Goal: Information Seeking & Learning: Learn about a topic

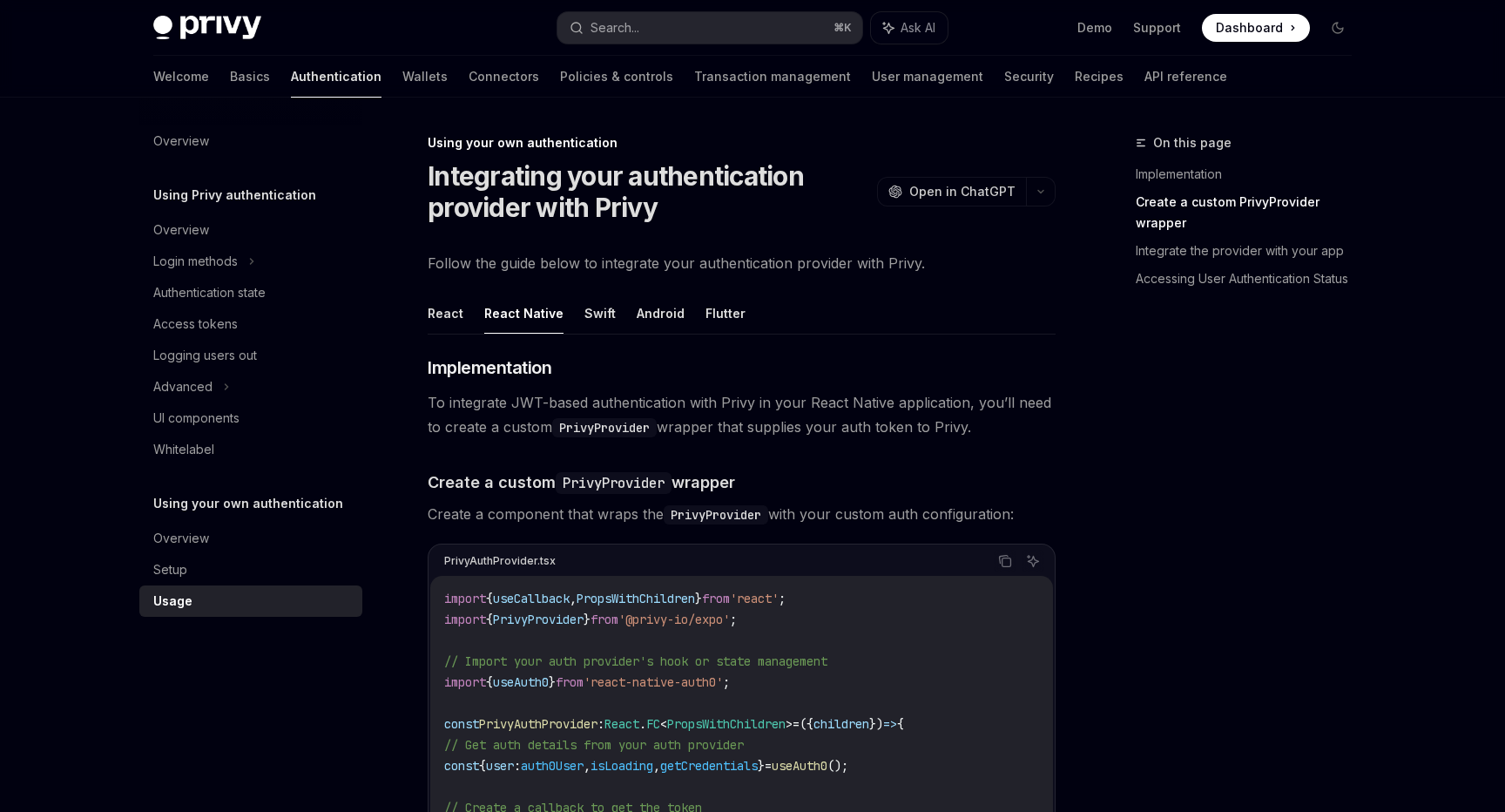
scroll to position [373, 0]
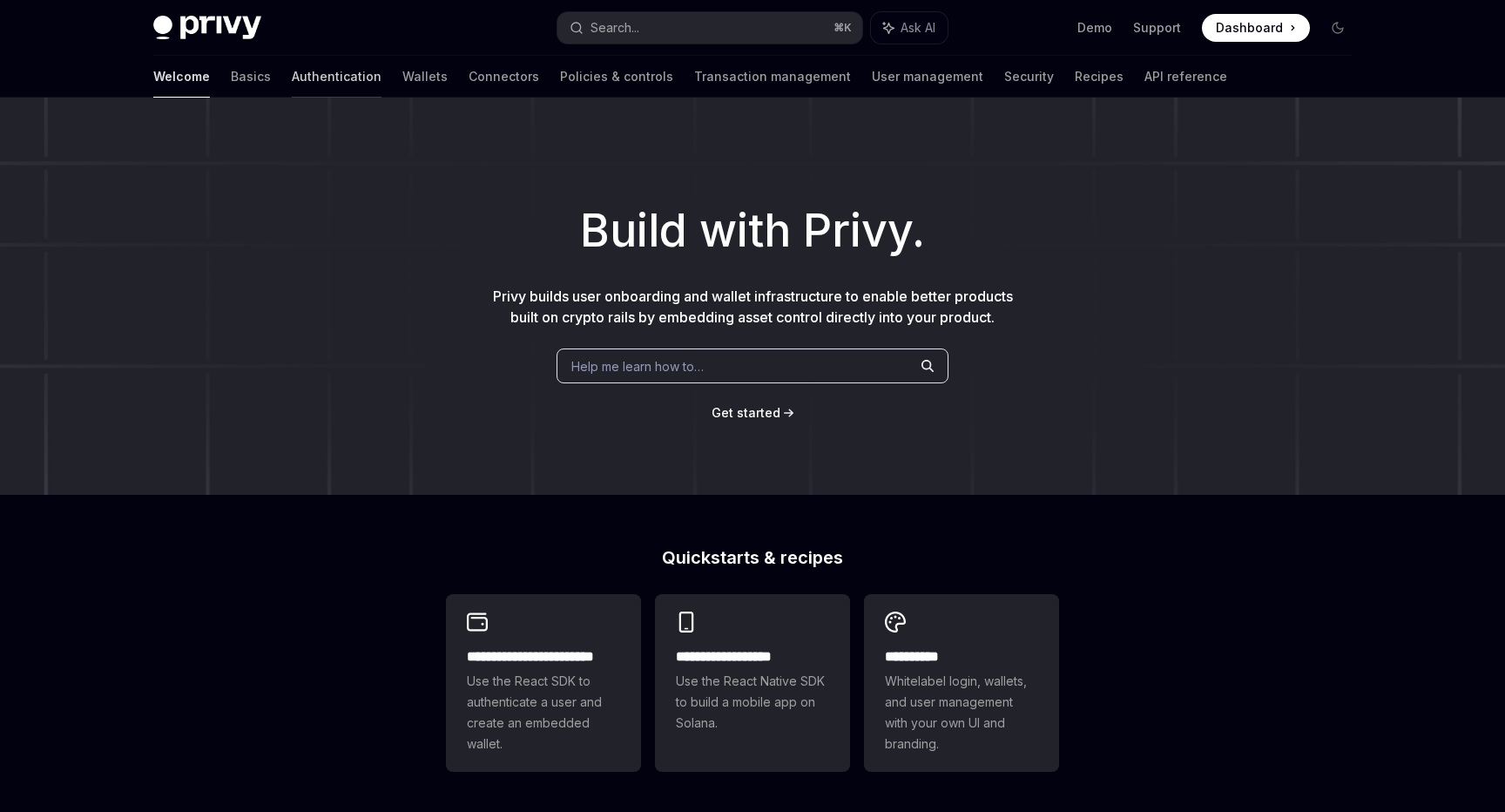
click at [291, 74] on link "Authentication" at bounding box center [336, 76] width 90 height 41
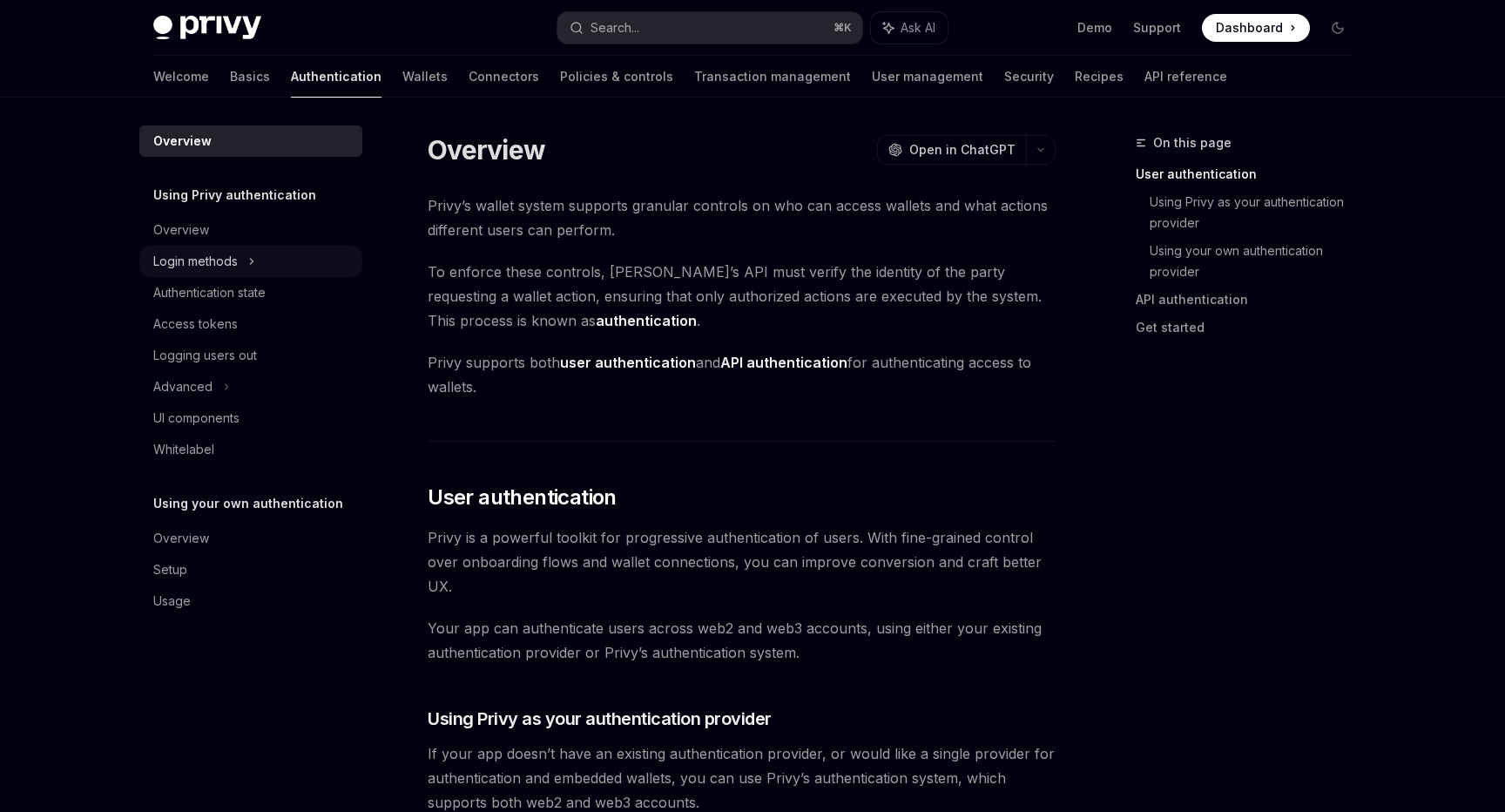
click at [198, 269] on div "Login methods" at bounding box center [195, 261] width 85 height 21
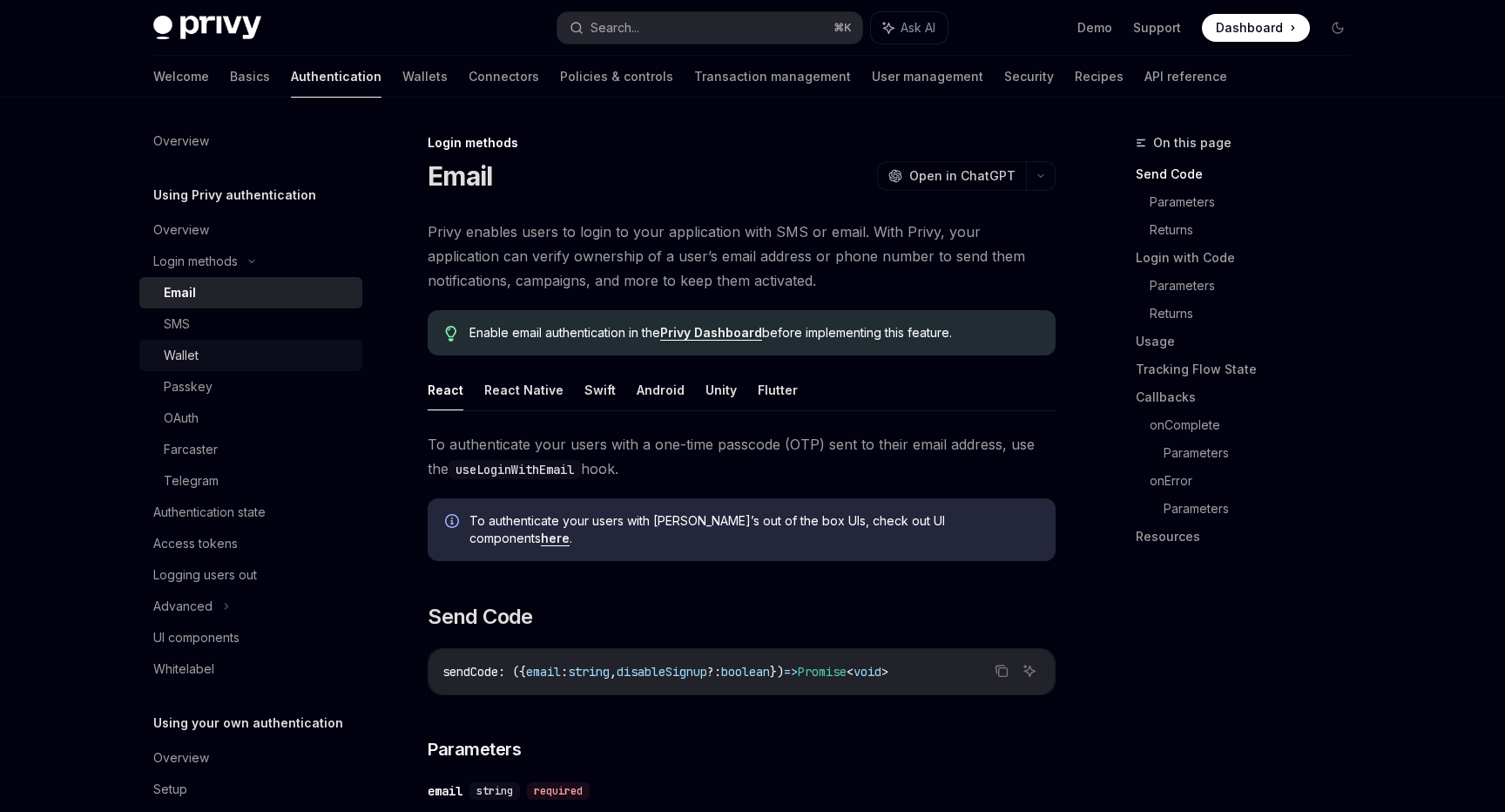
scroll to position [59, 0]
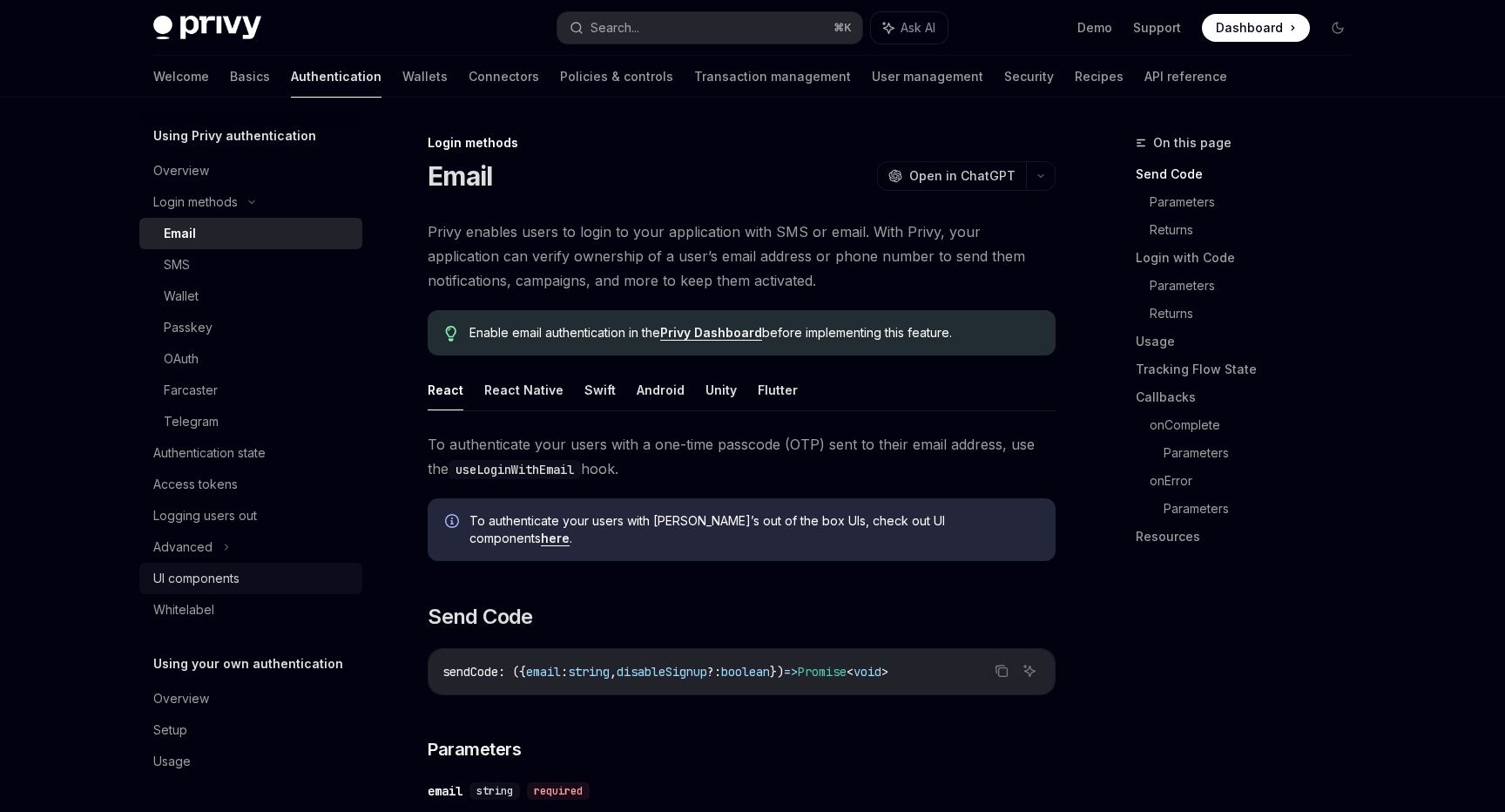
click at [211, 567] on div "UI components" at bounding box center [196, 577] width 86 height 21
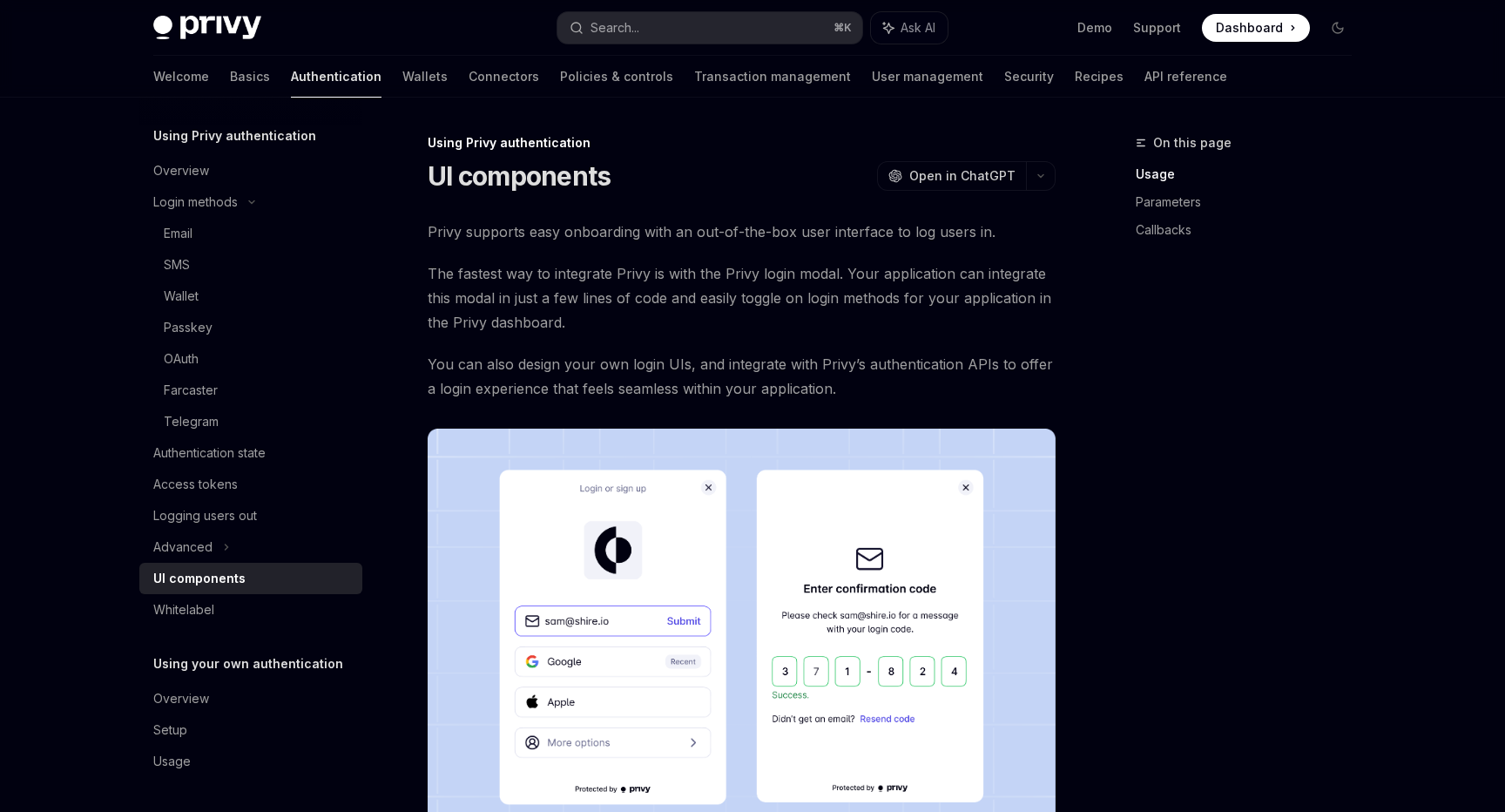
click at [712, 234] on span "Privy supports easy onboarding with an out-of-the-box user interface to log use…" at bounding box center [742, 231] width 628 height 24
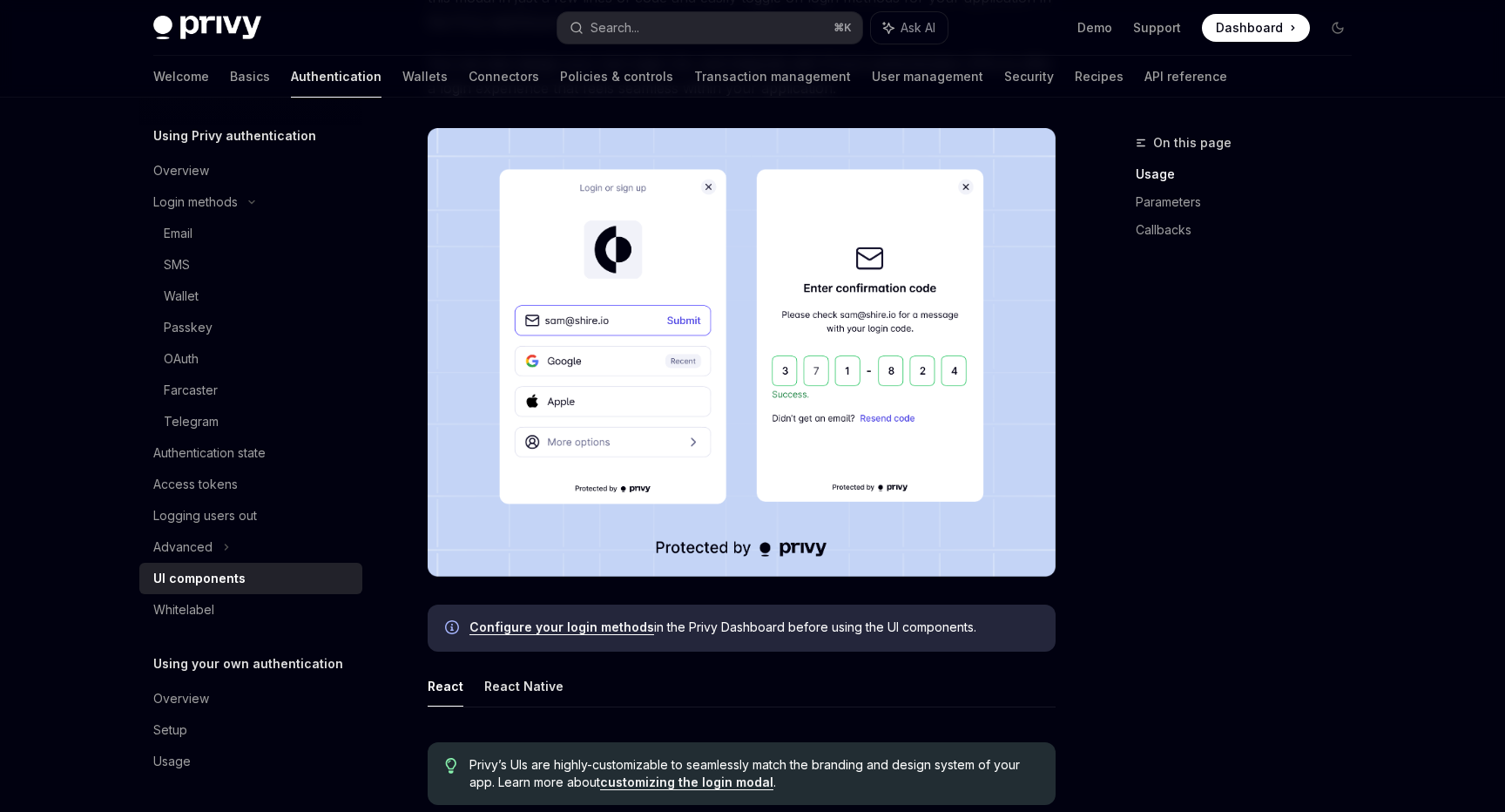
scroll to position [316, 0]
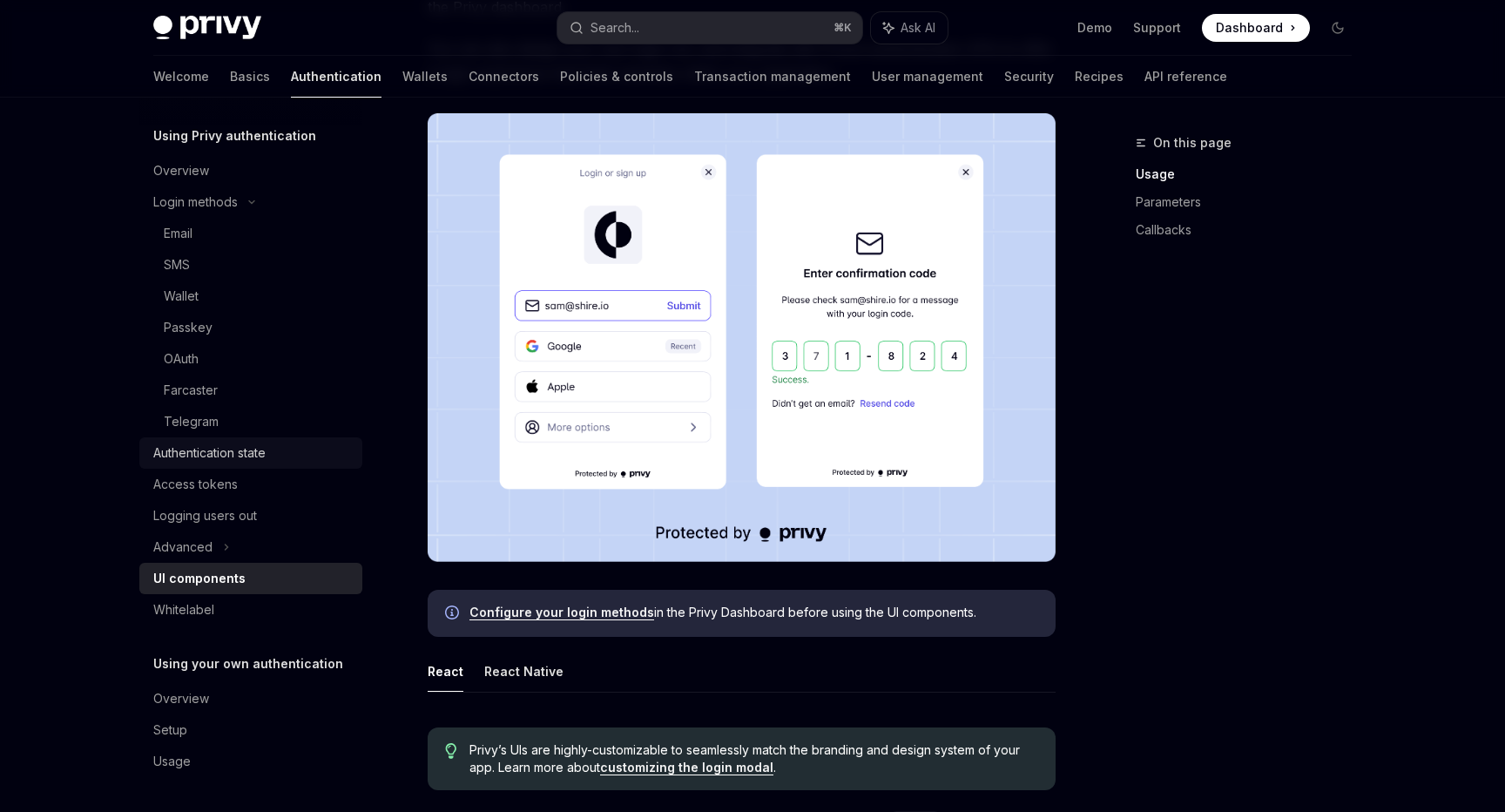
click at [225, 453] on div "Authentication state" at bounding box center [209, 452] width 112 height 21
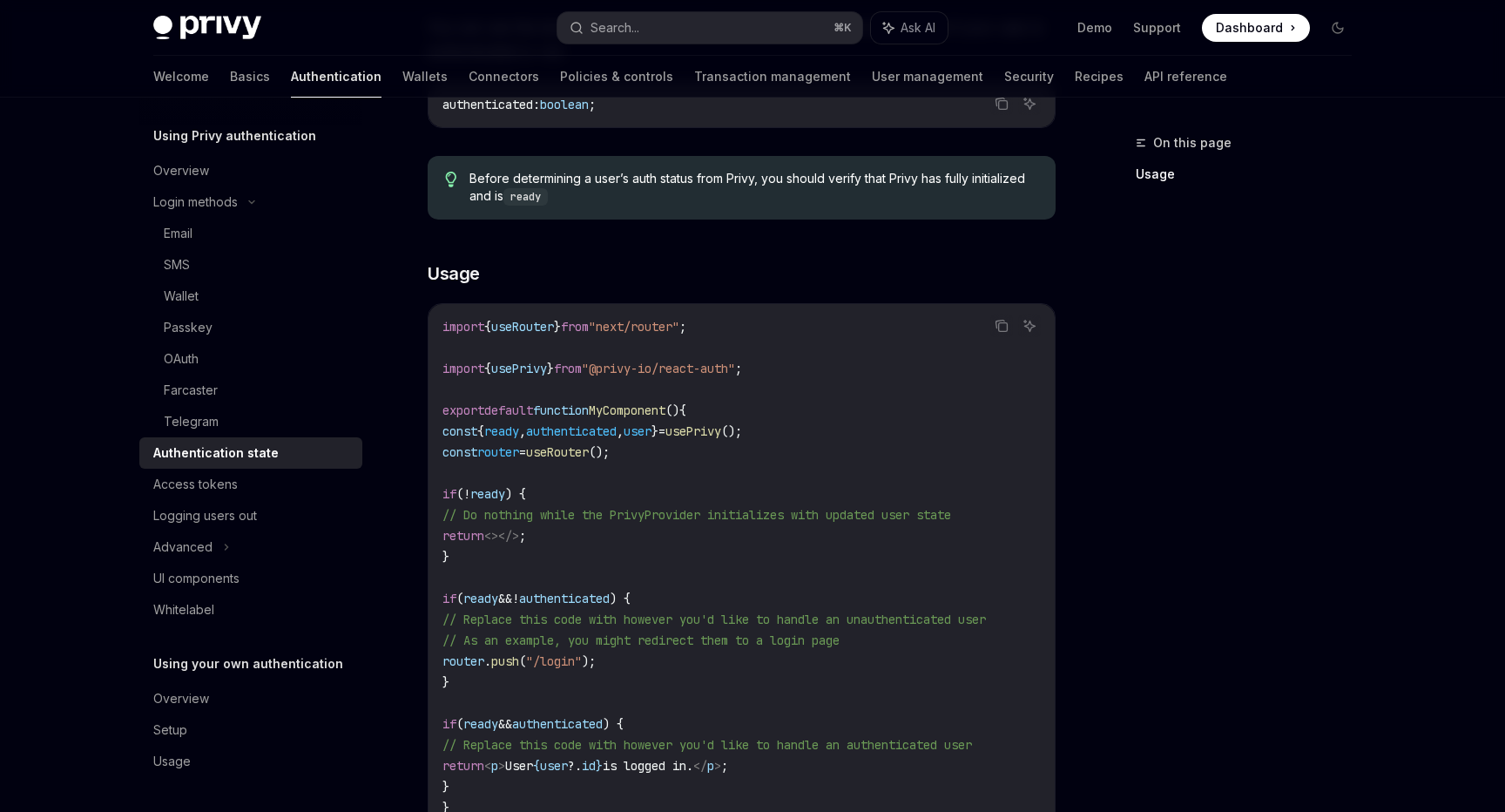
scroll to position [463, 0]
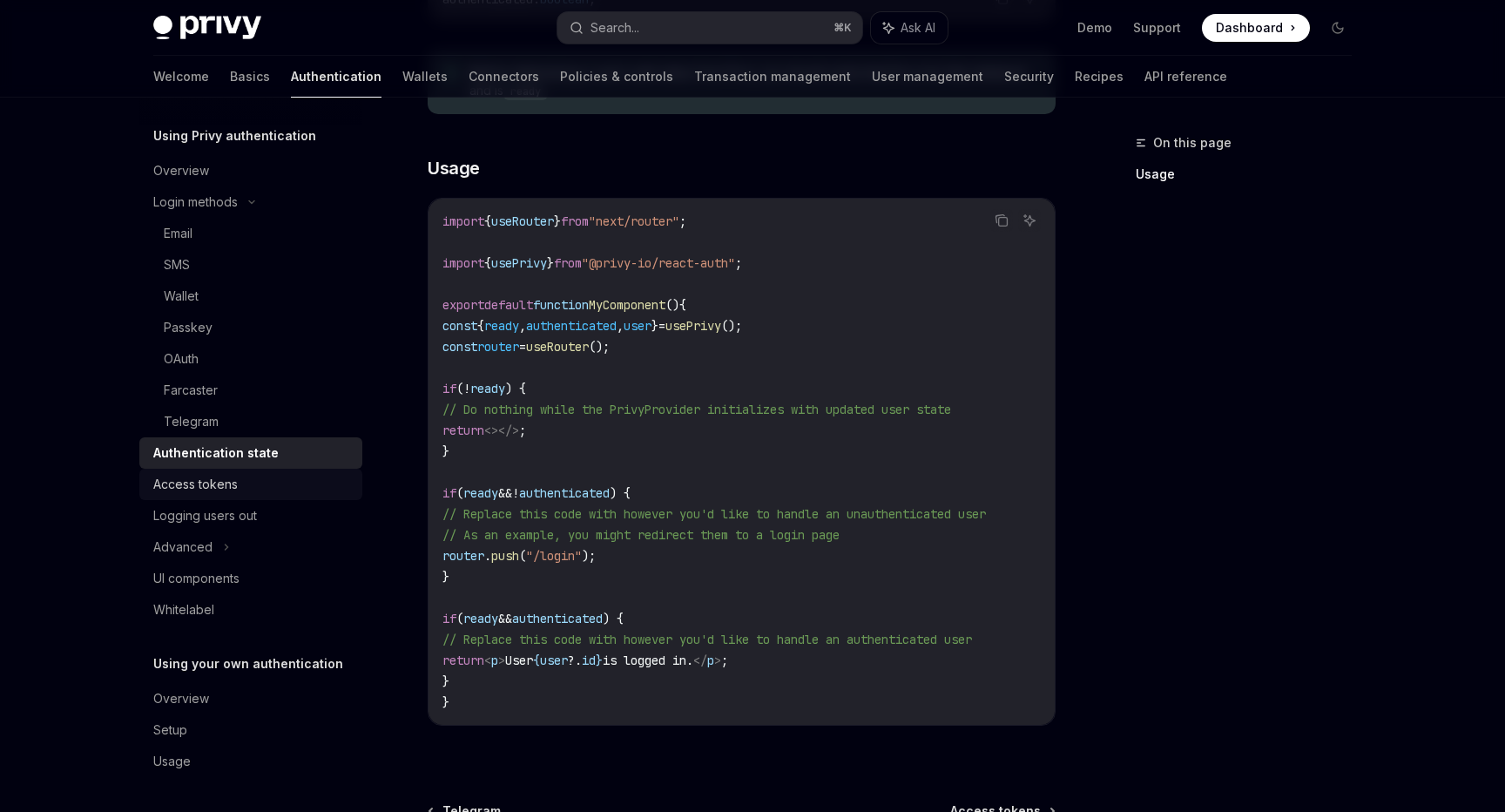
click at [211, 489] on div "Access tokens" at bounding box center [195, 484] width 85 height 21
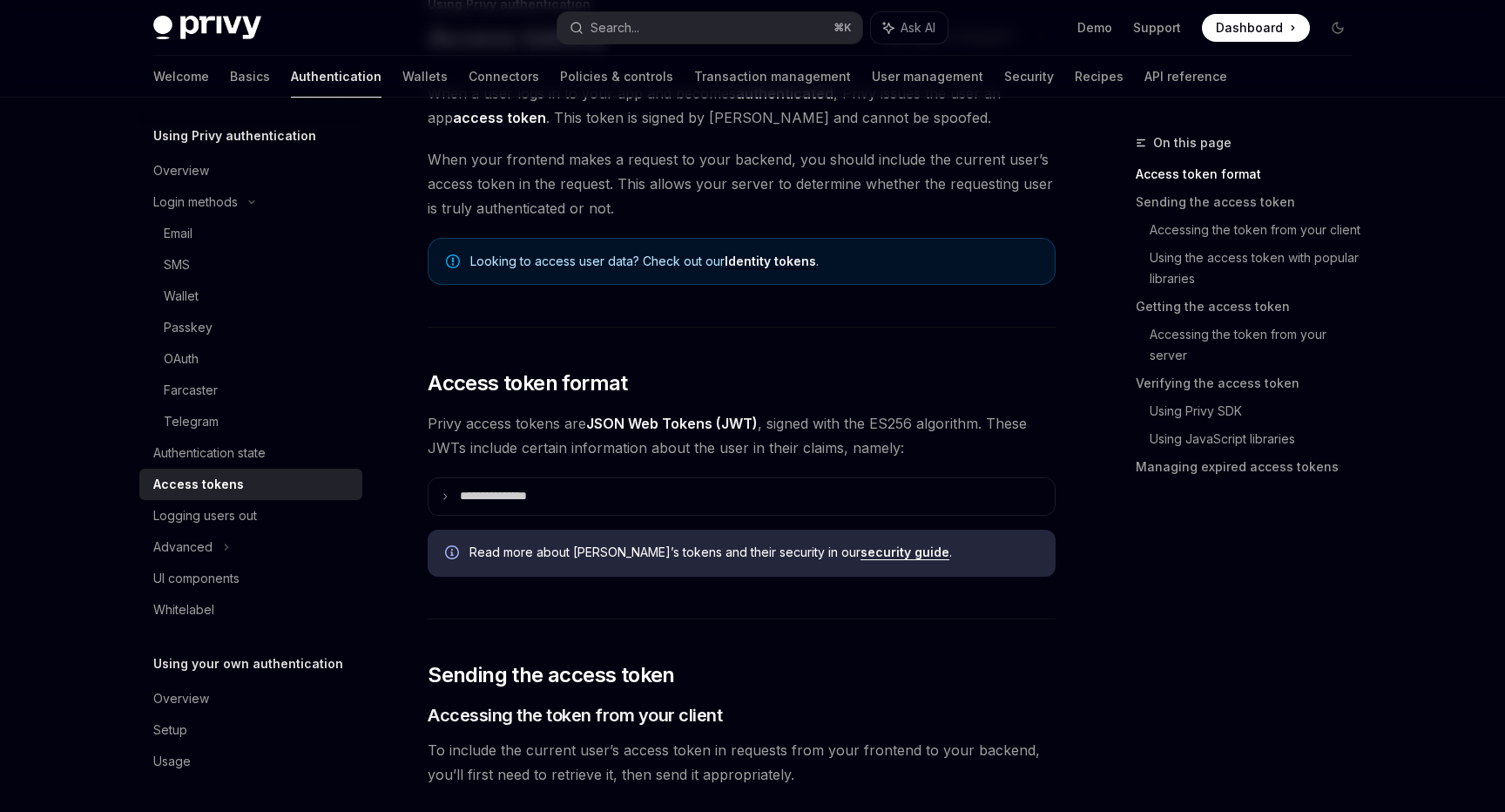
scroll to position [150, 0]
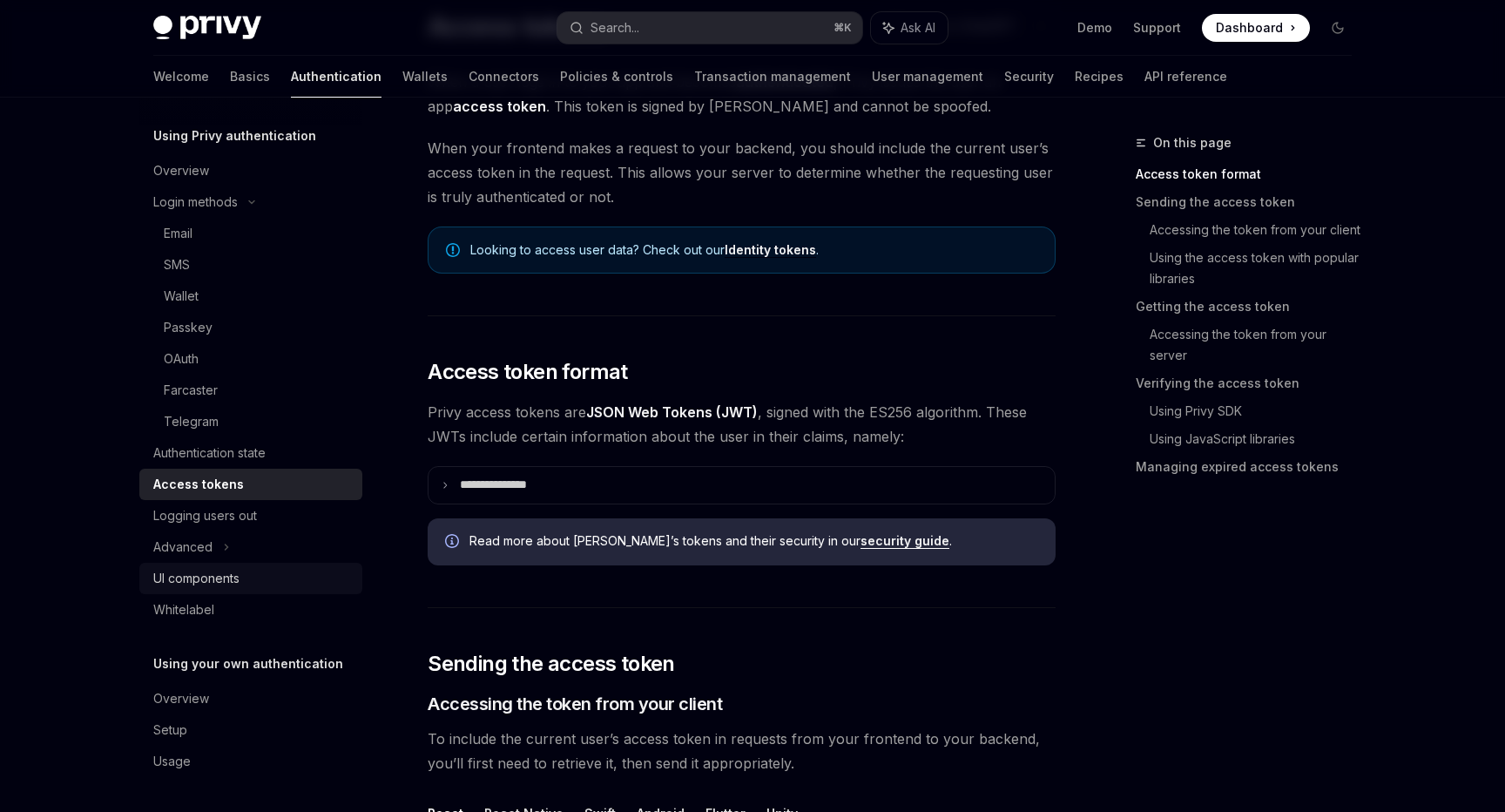
click at [214, 578] on div "UI components" at bounding box center [196, 577] width 86 height 21
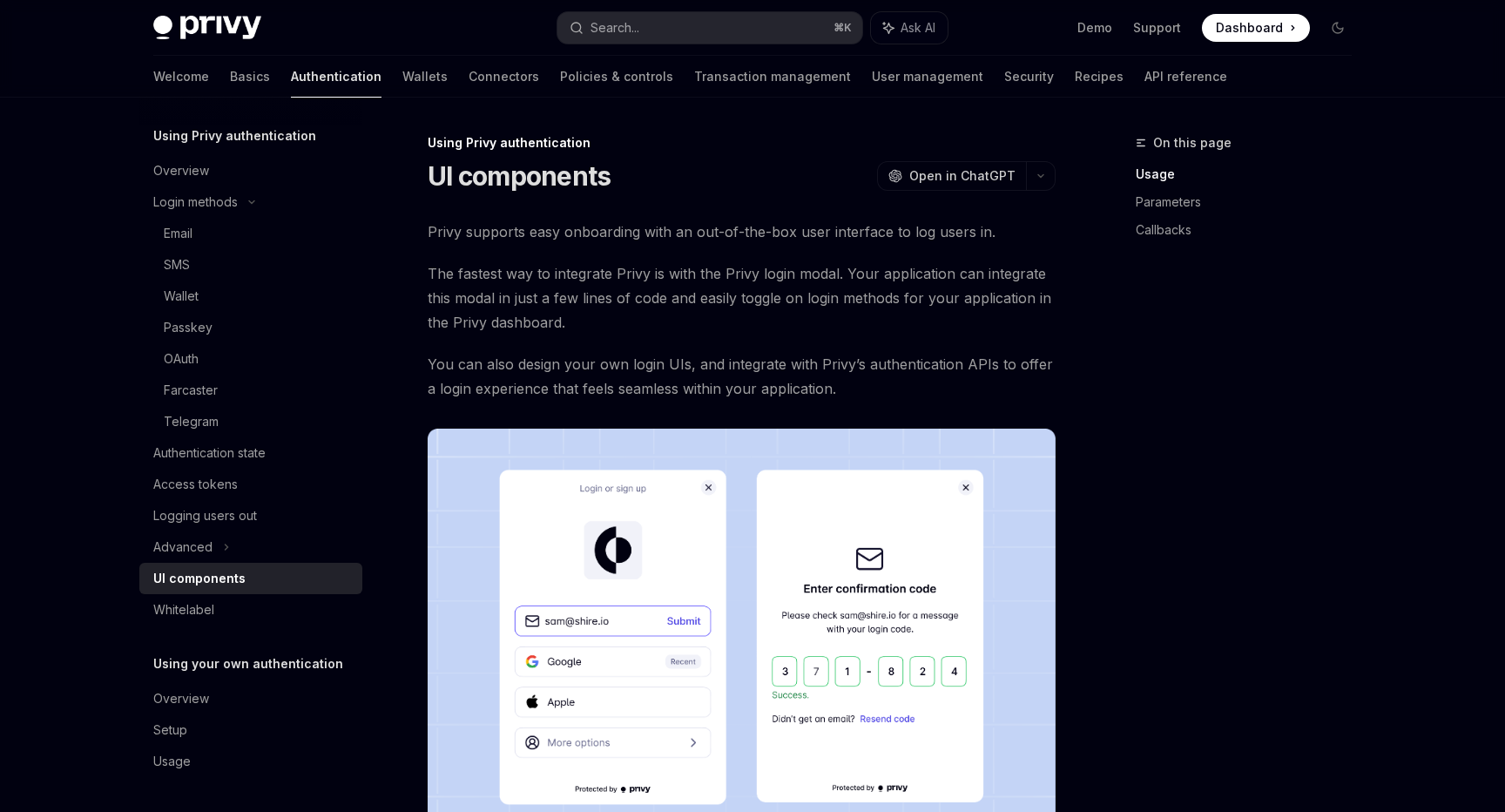
scroll to position [368, 0]
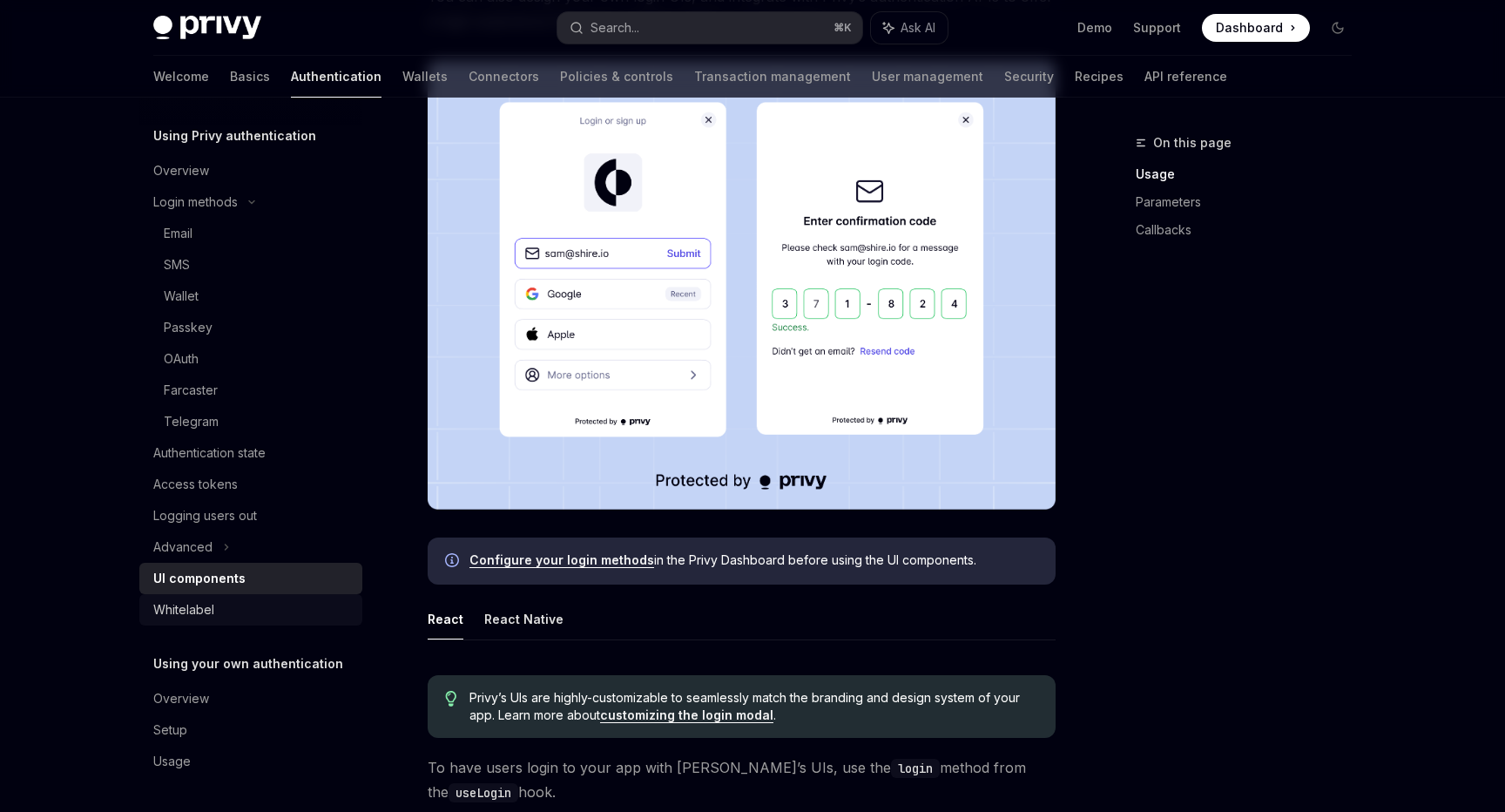
click at [206, 612] on div "Whitelabel" at bounding box center [184, 609] width 61 height 21
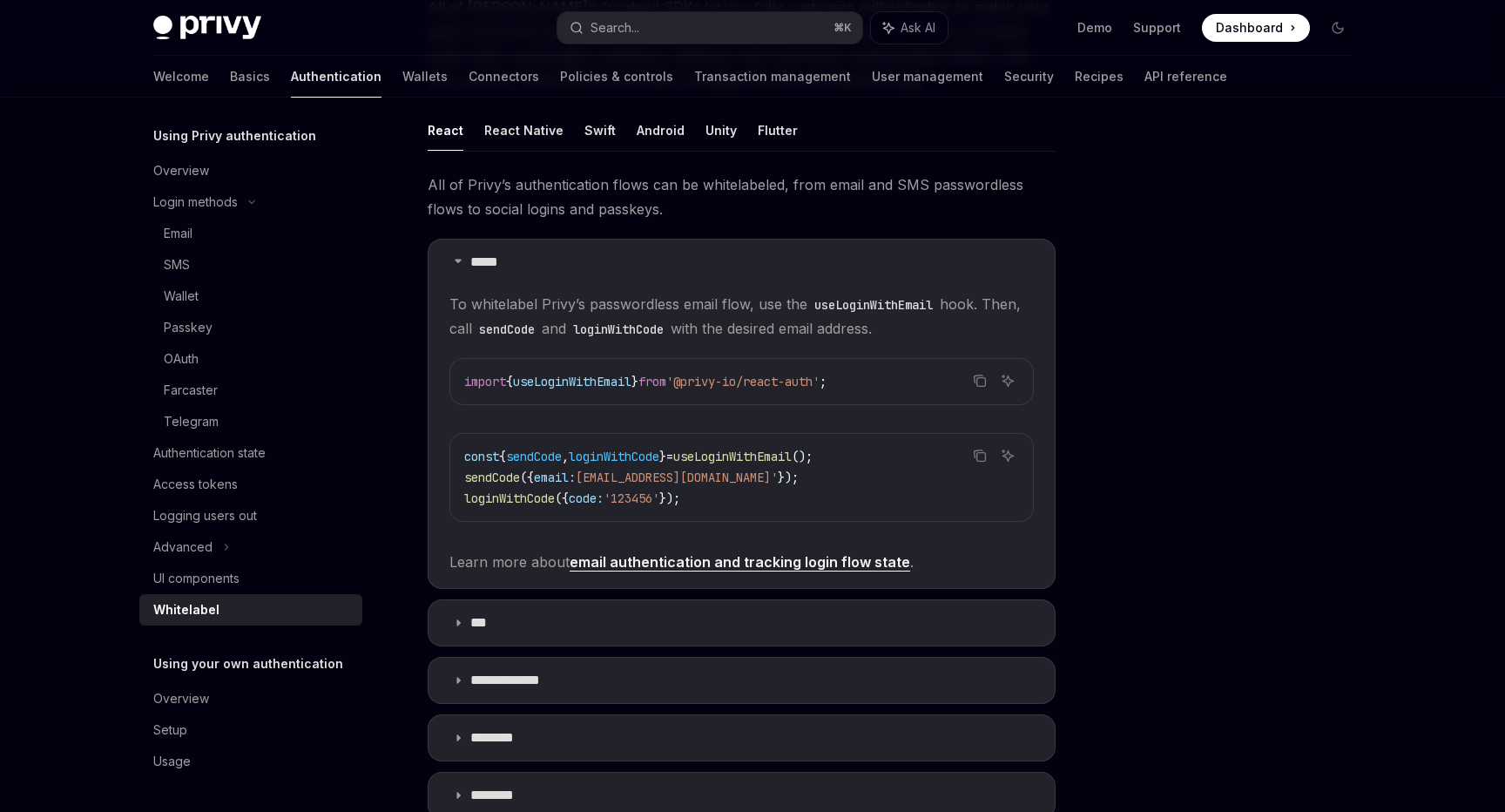
scroll to position [187, 0]
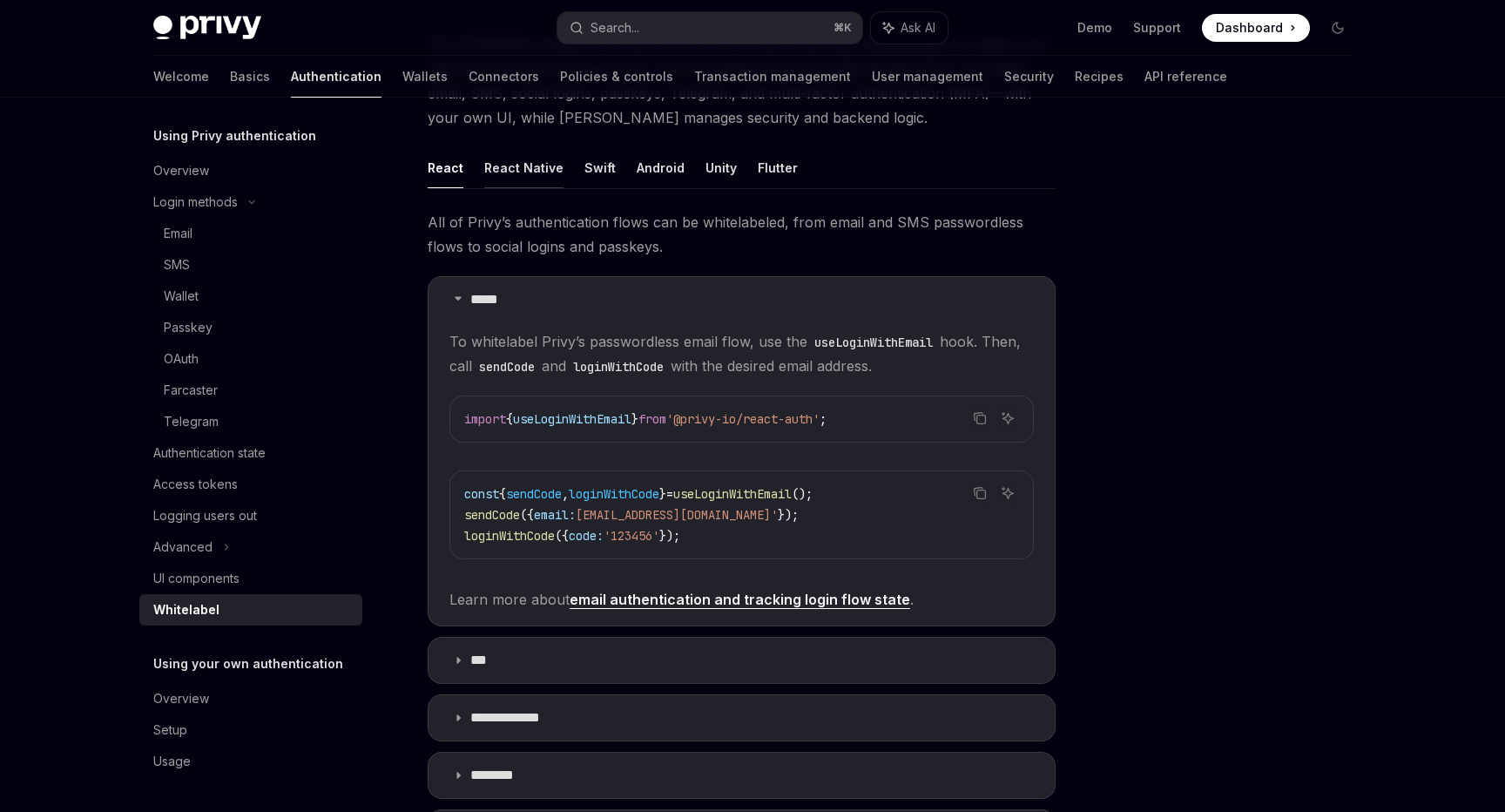
click at [535, 177] on button "React Native" at bounding box center [524, 168] width 79 height 41
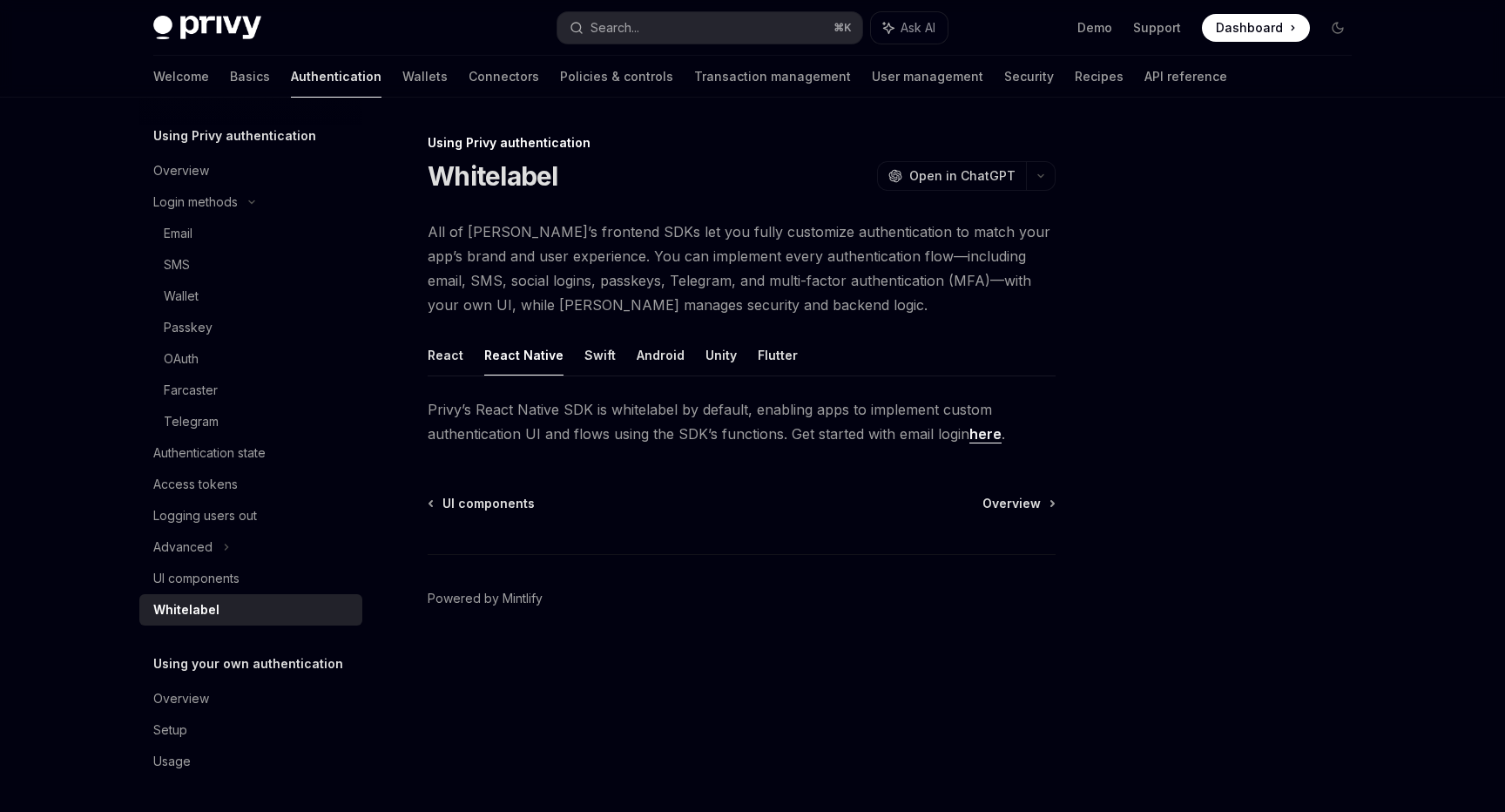
click at [981, 436] on link "here" at bounding box center [986, 434] width 32 height 18
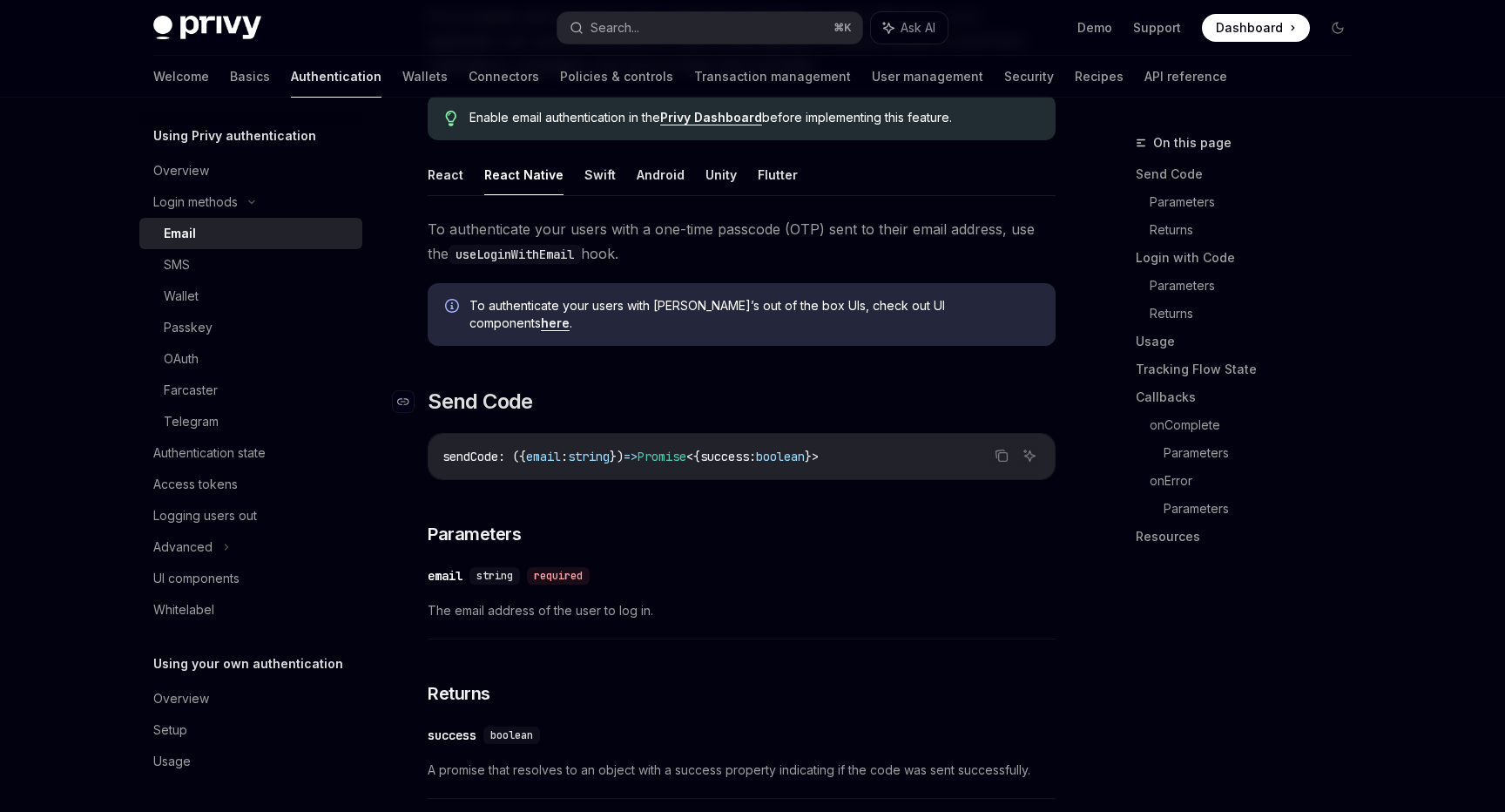
scroll to position [46, 0]
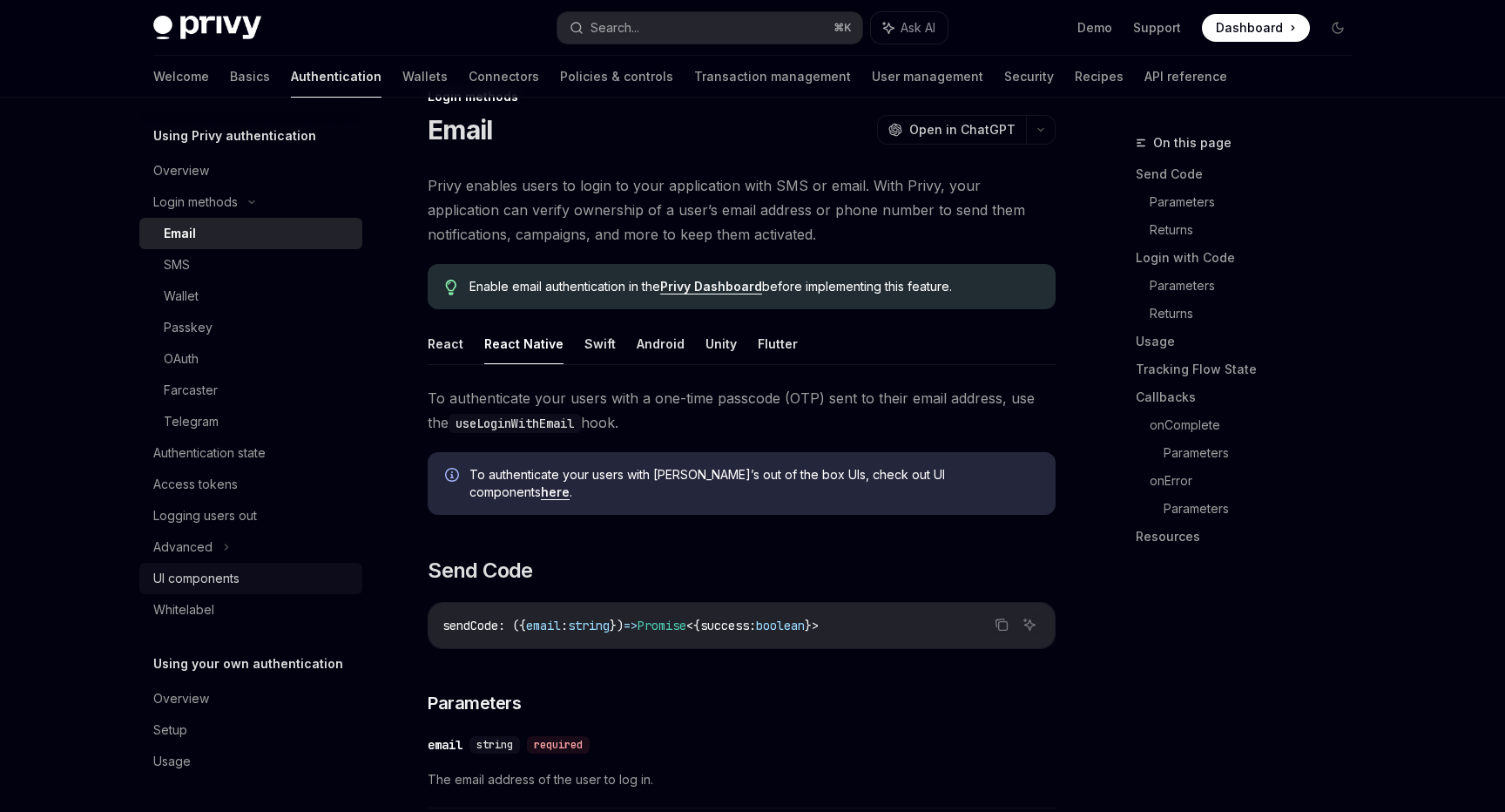
click at [215, 588] on div "UI components" at bounding box center [196, 577] width 86 height 21
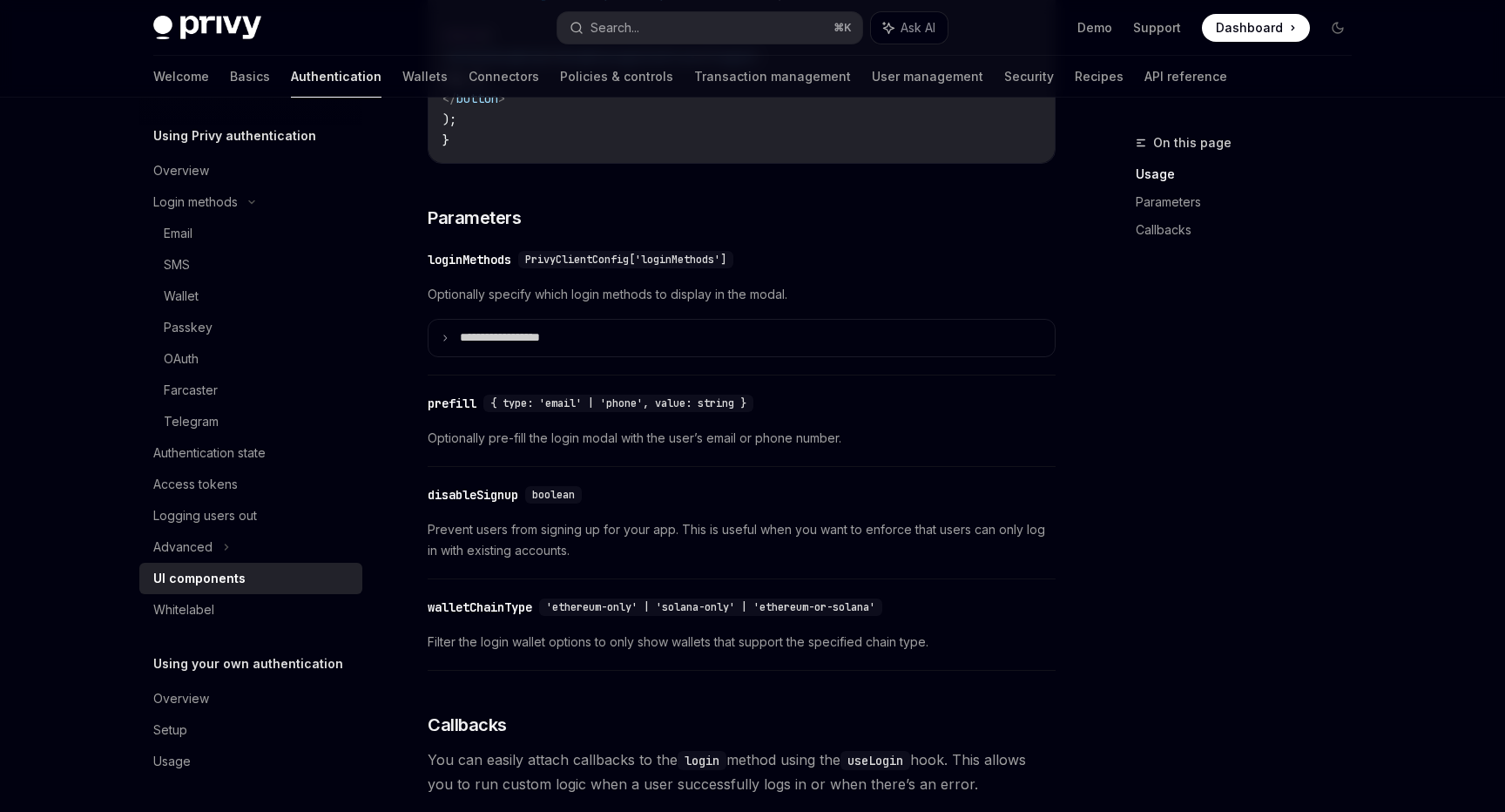
scroll to position [1483, 0]
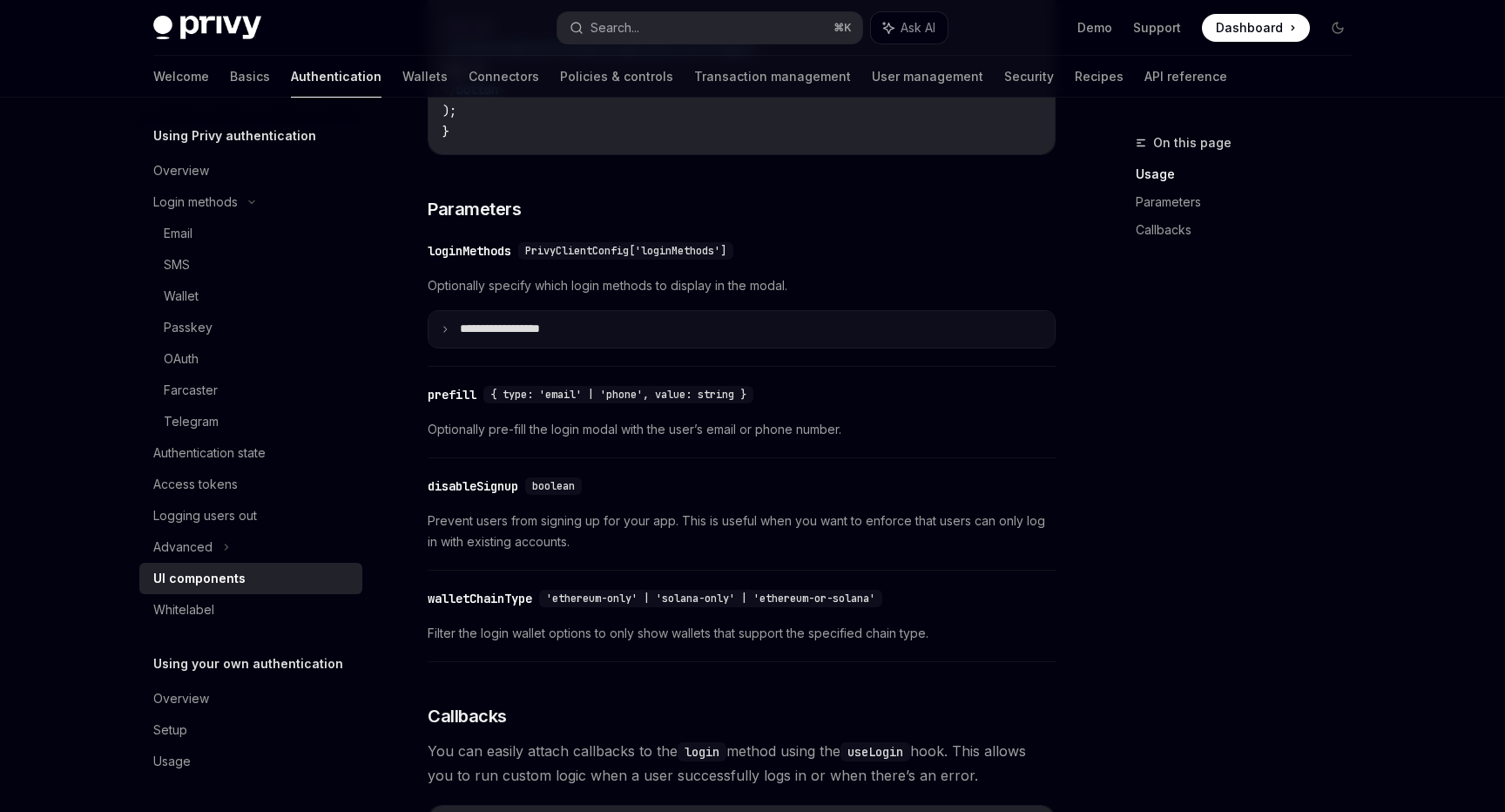
click at [472, 337] on p "**********" at bounding box center [520, 328] width 121 height 15
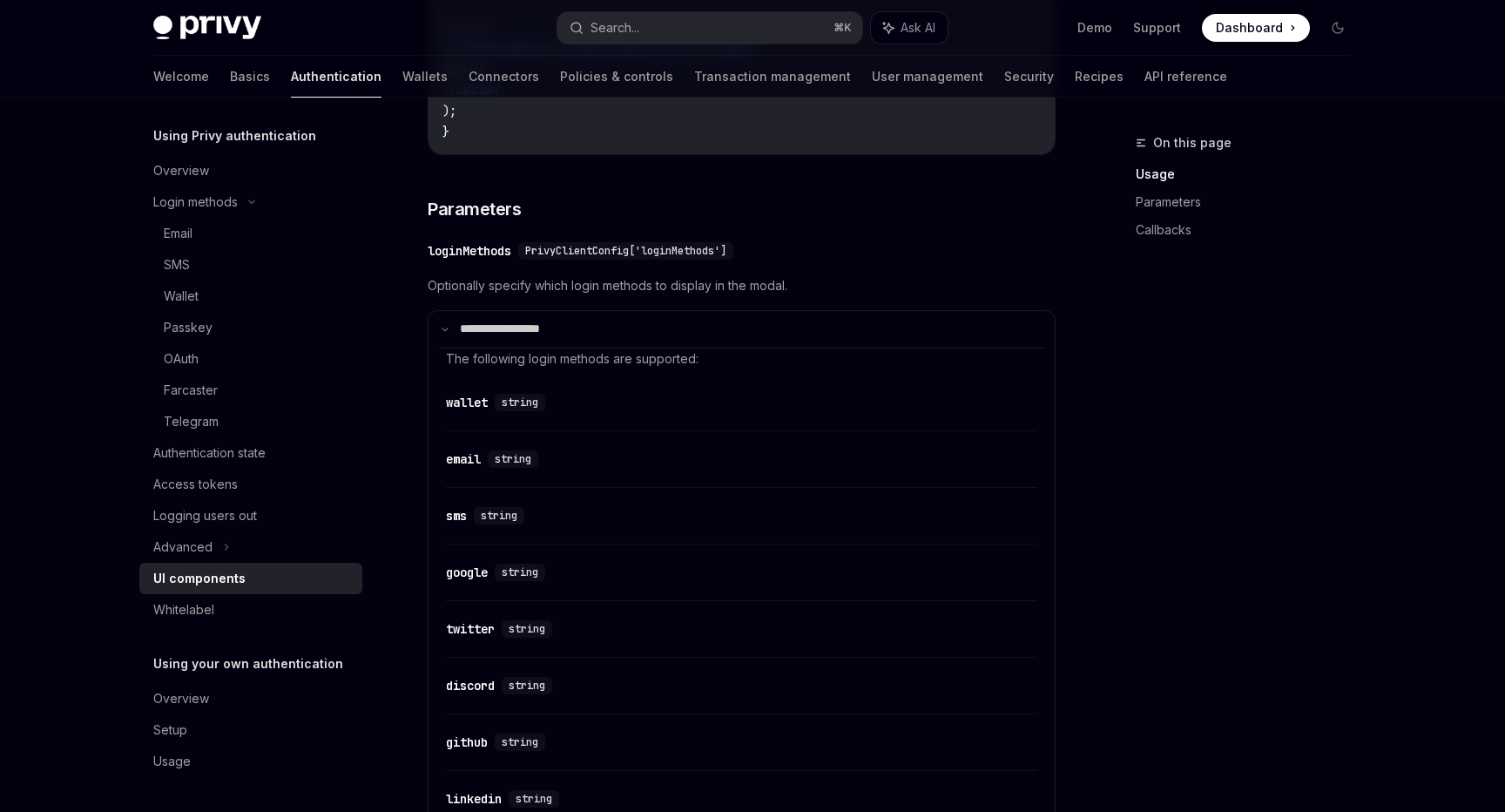
scroll to position [1528, 0]
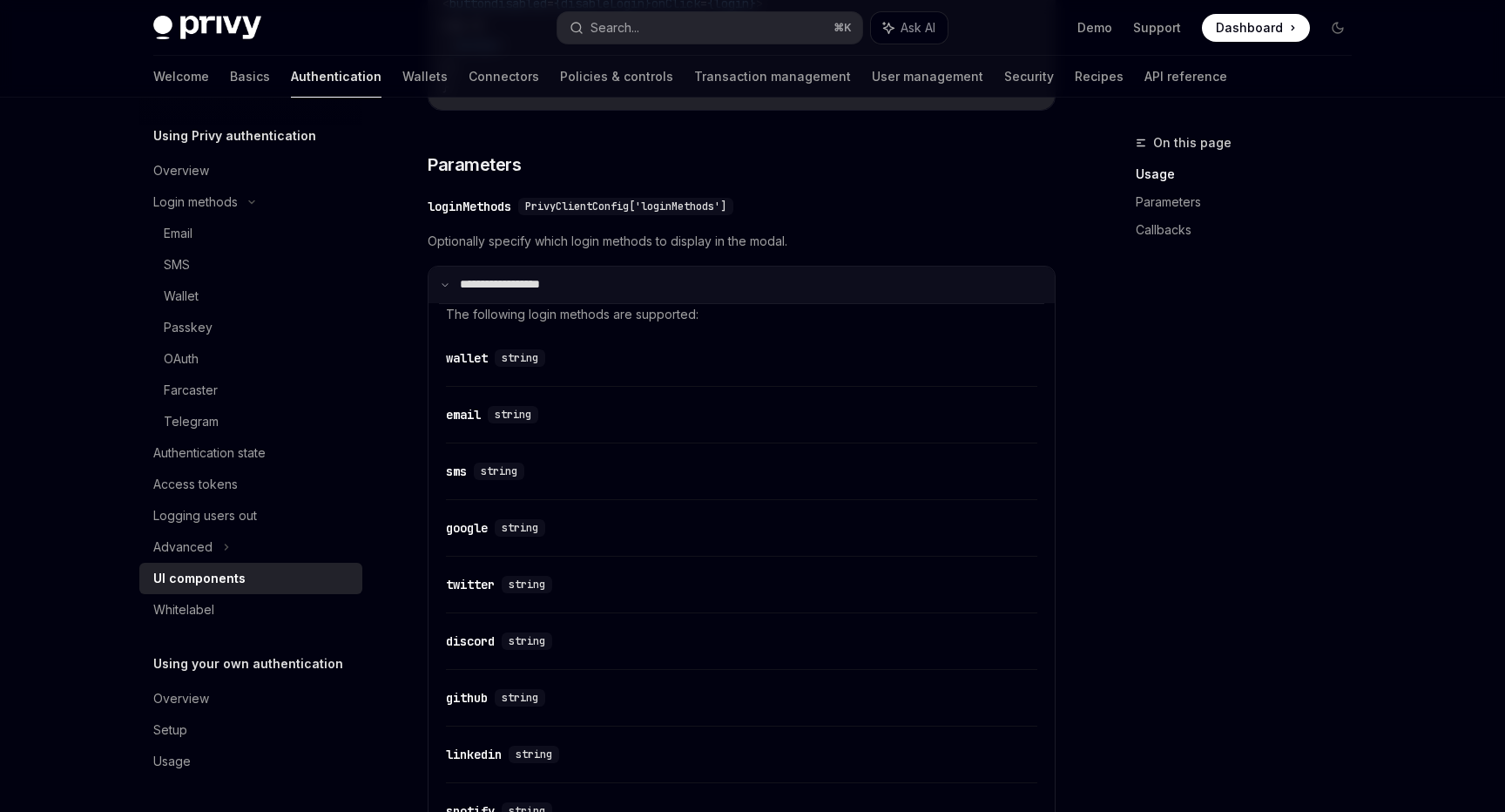
click at [552, 292] on p "**********" at bounding box center [517, 284] width 116 height 15
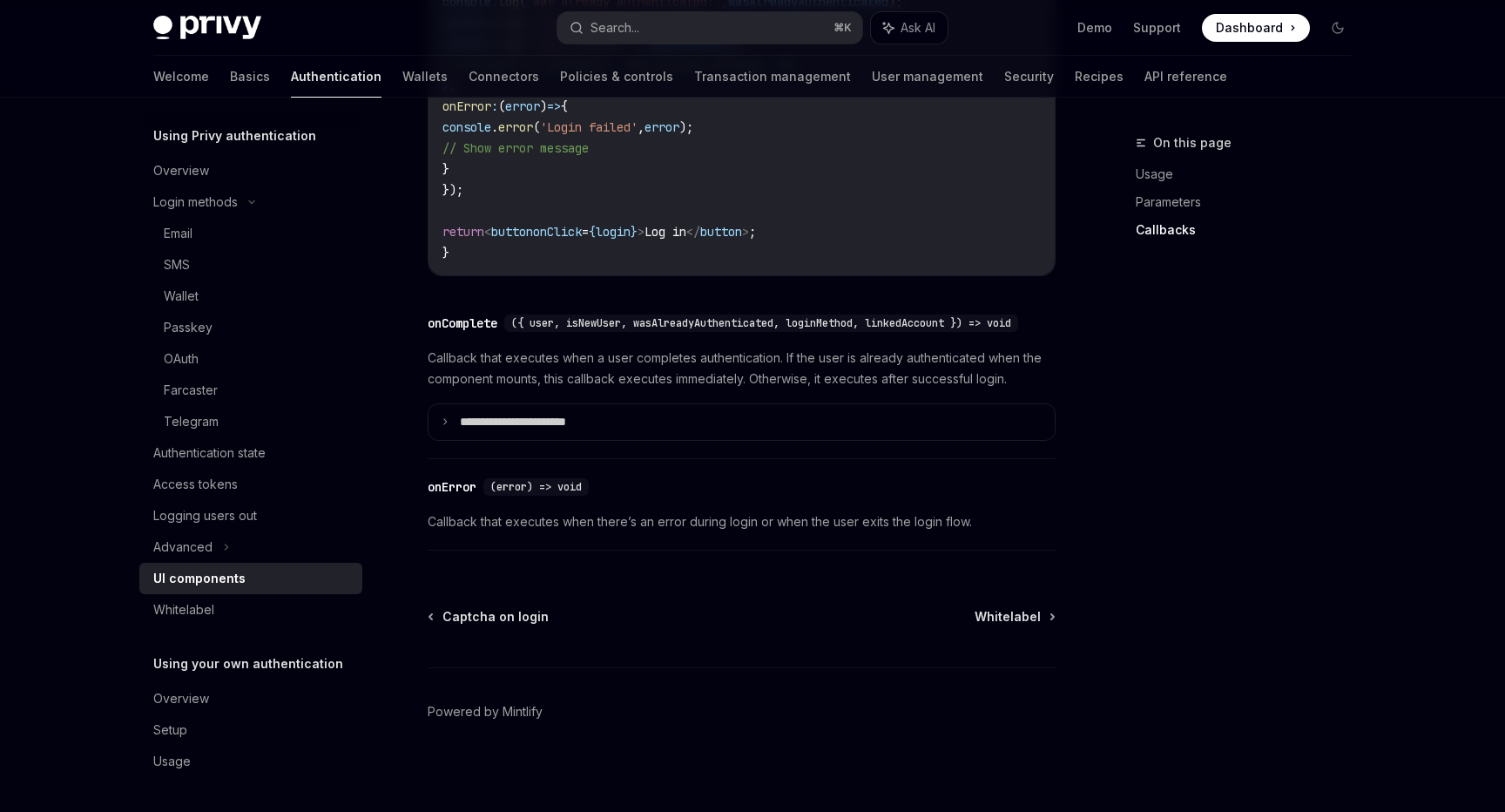
scroll to position [2472, 0]
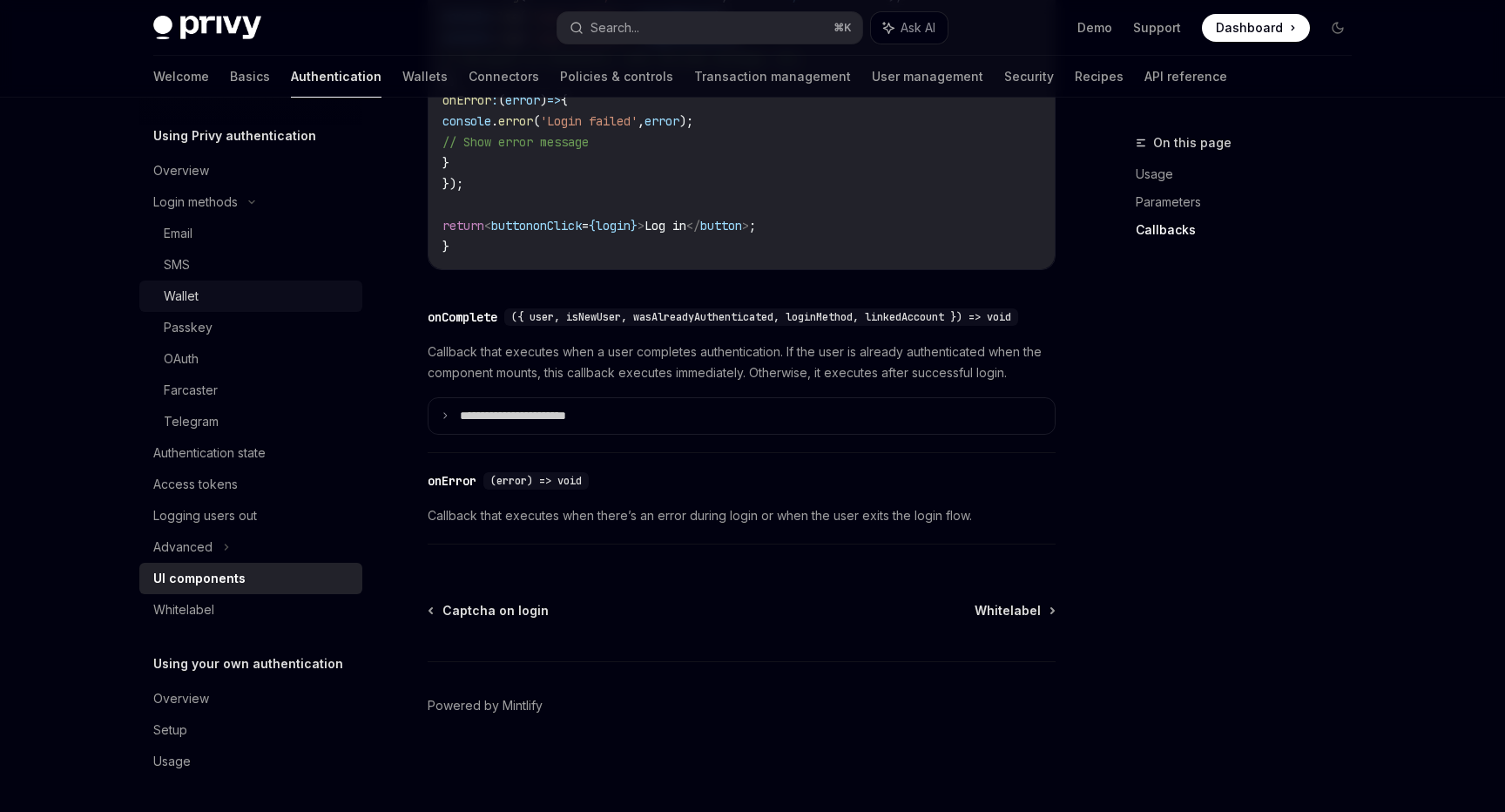
click at [251, 296] on div "Wallet" at bounding box center [257, 296] width 188 height 21
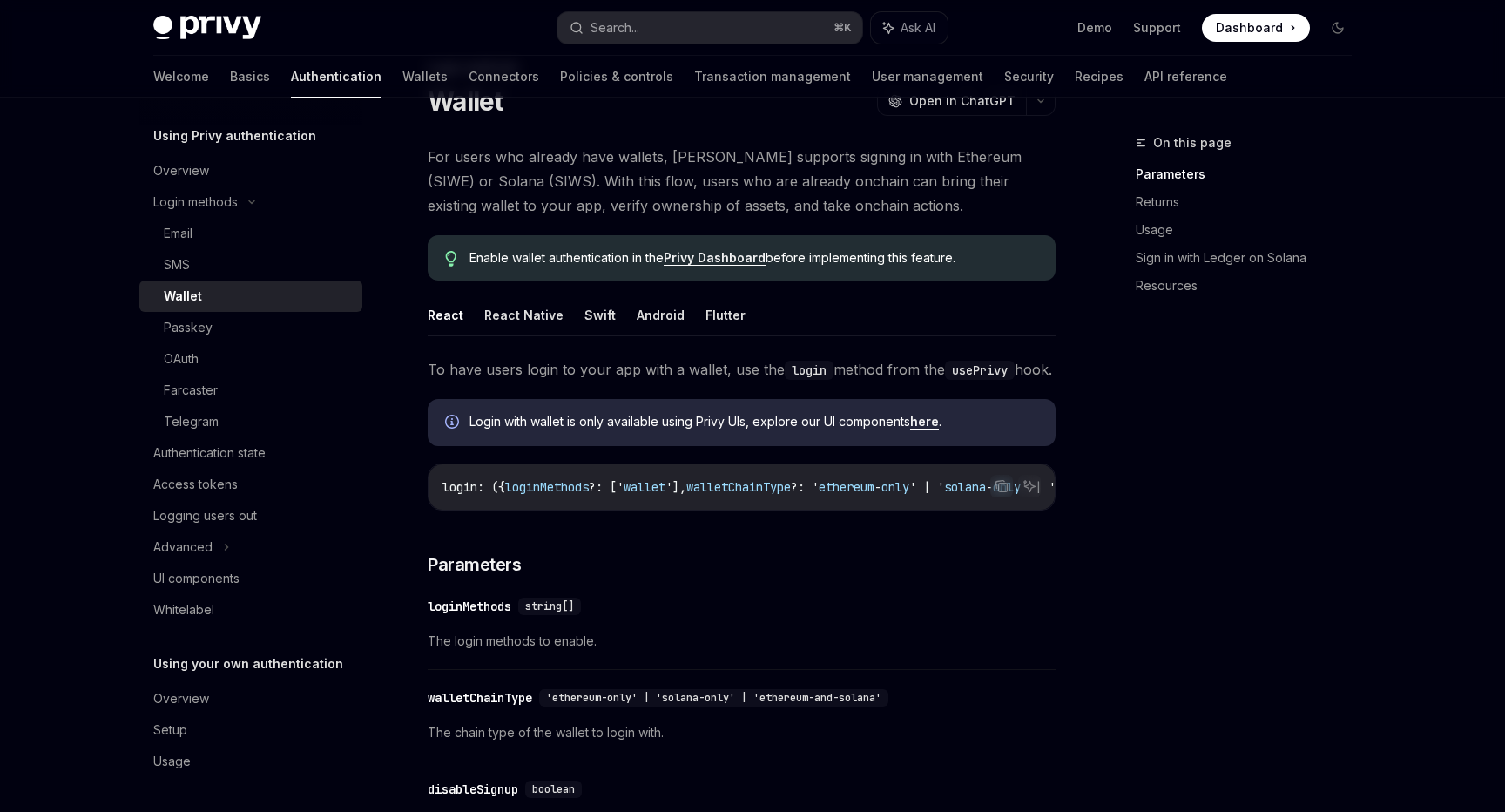
scroll to position [163, 0]
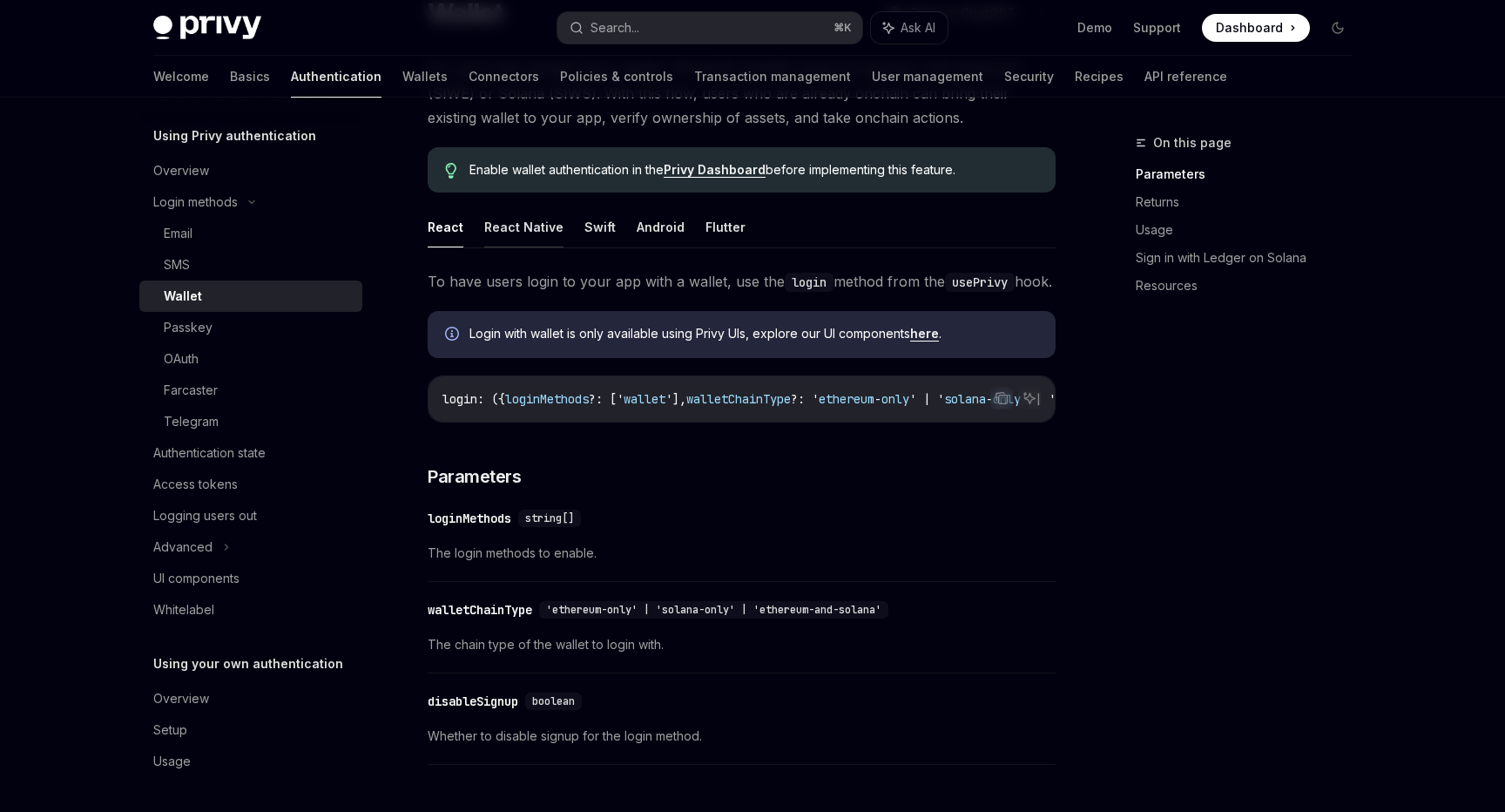
click at [538, 243] on button "React Native" at bounding box center [524, 228] width 79 height 41
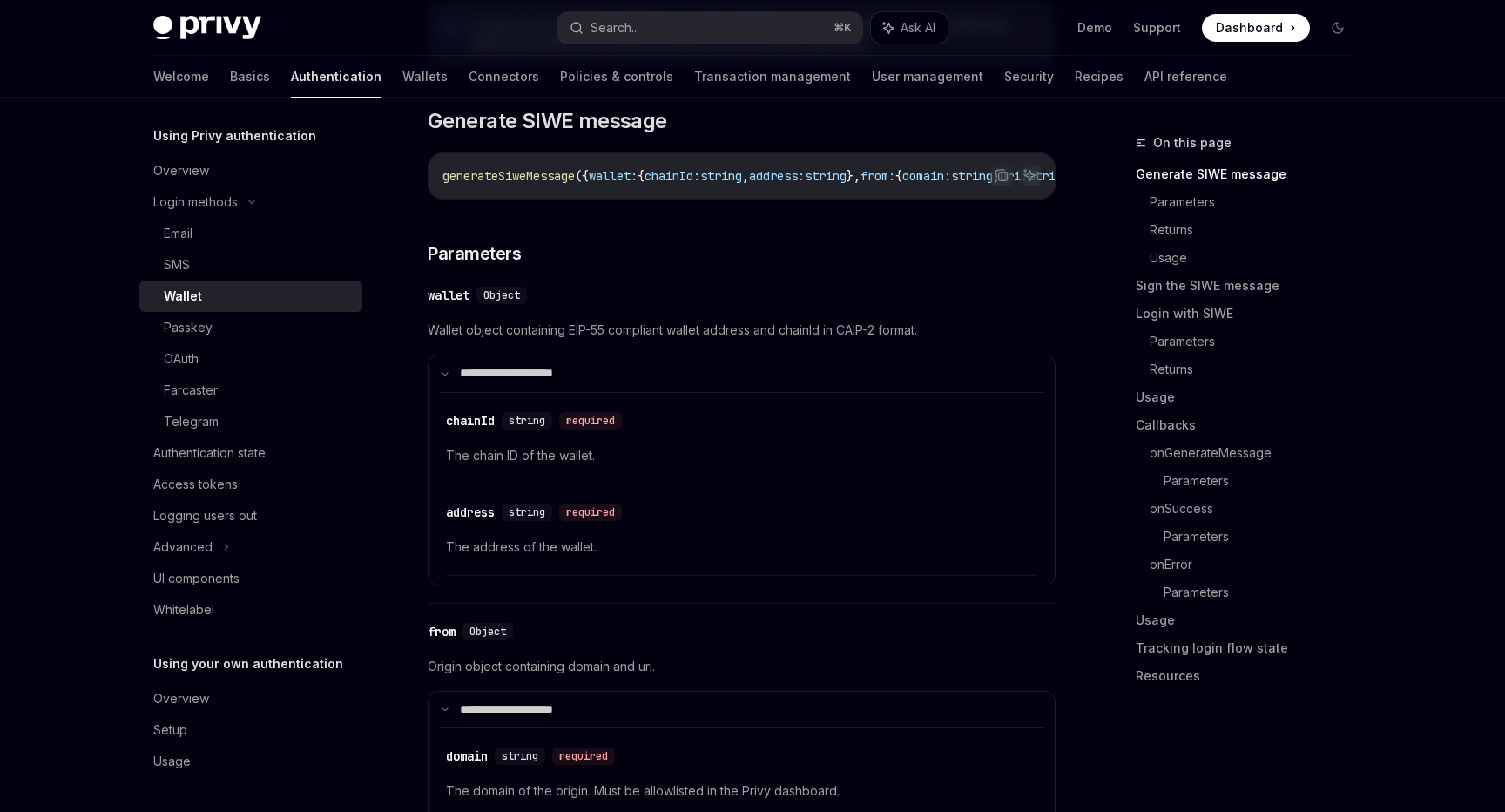
scroll to position [579, 0]
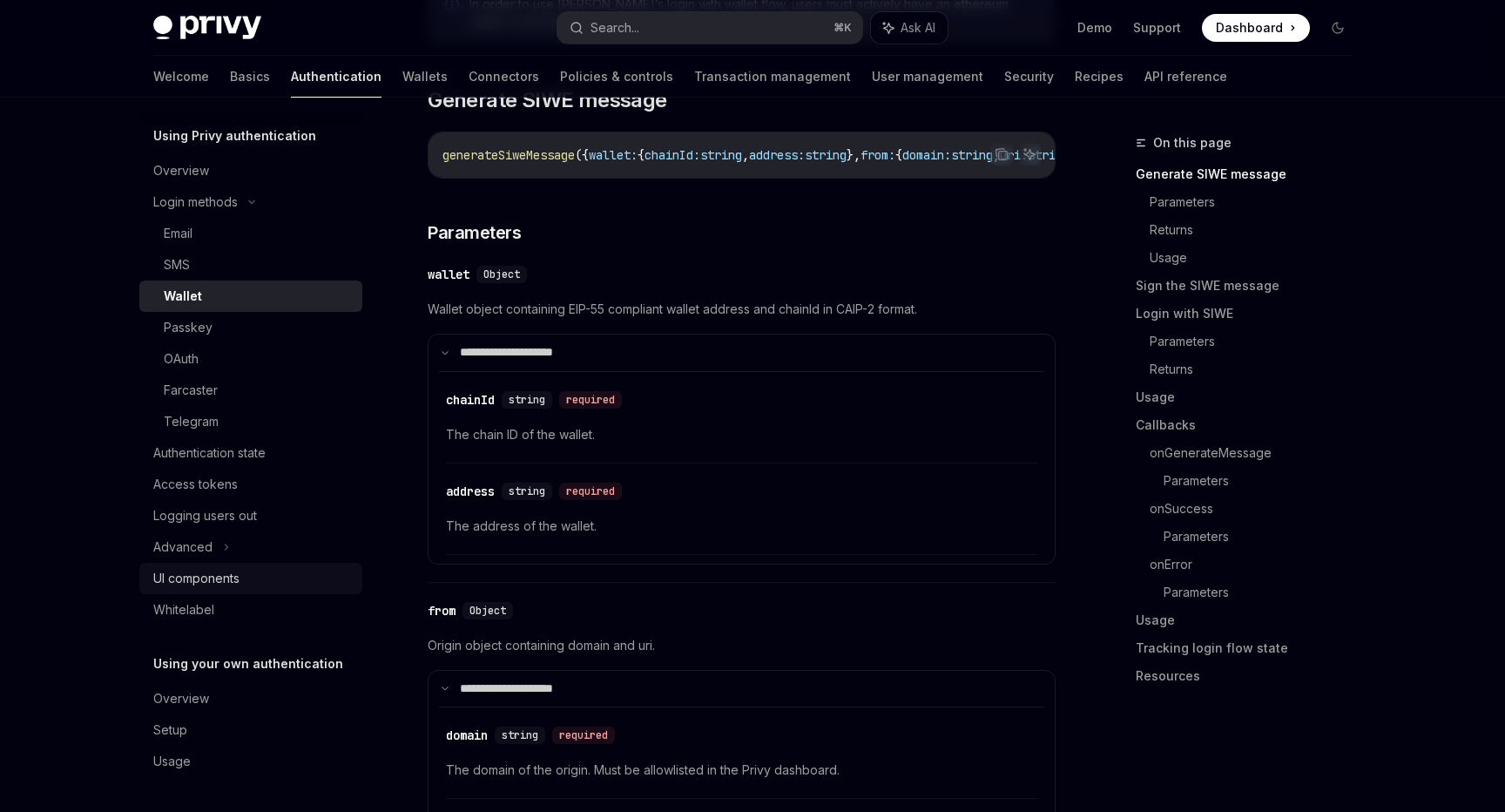
click at [219, 575] on div "UI components" at bounding box center [196, 577] width 86 height 21
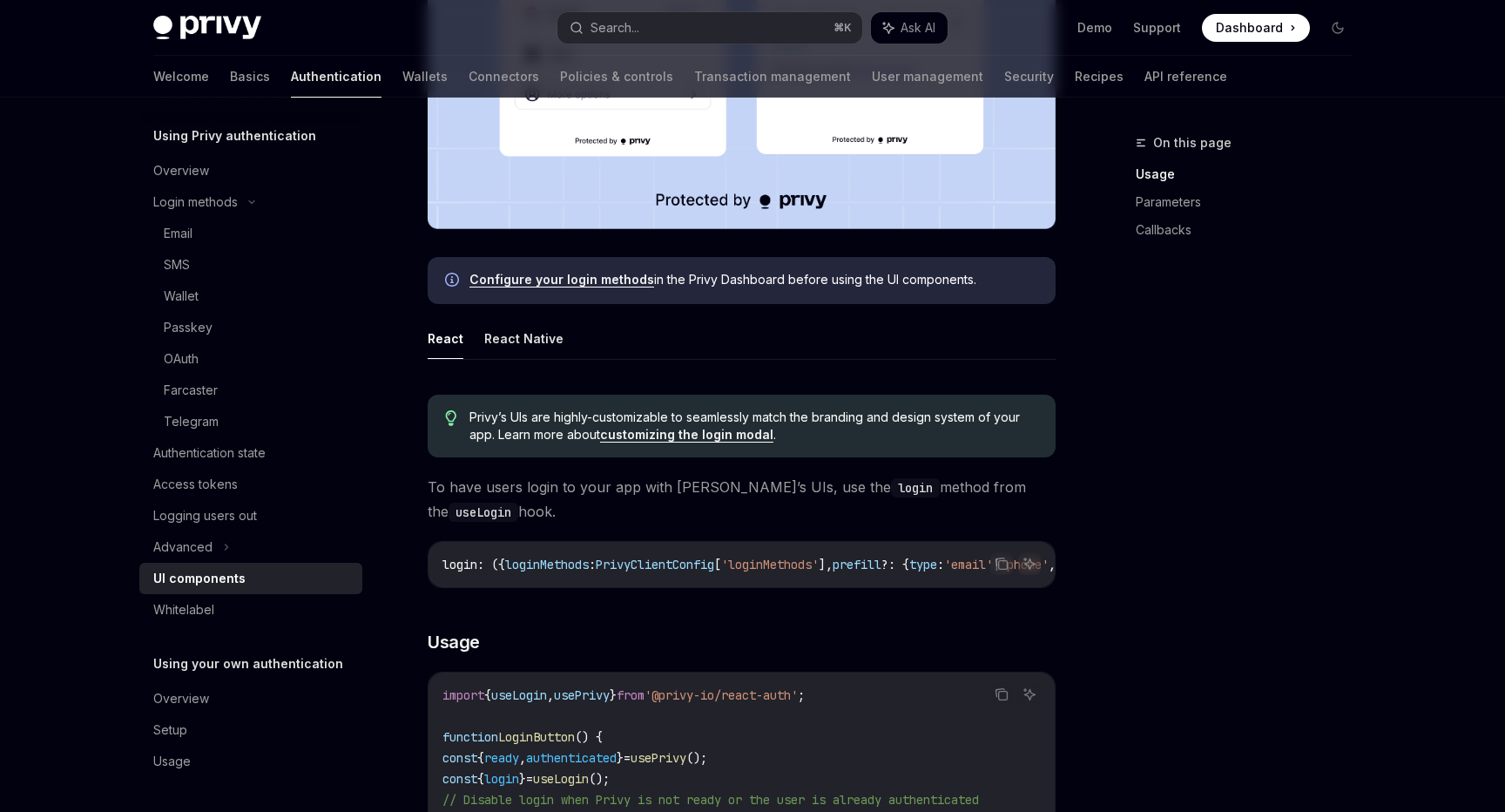
scroll to position [679, 0]
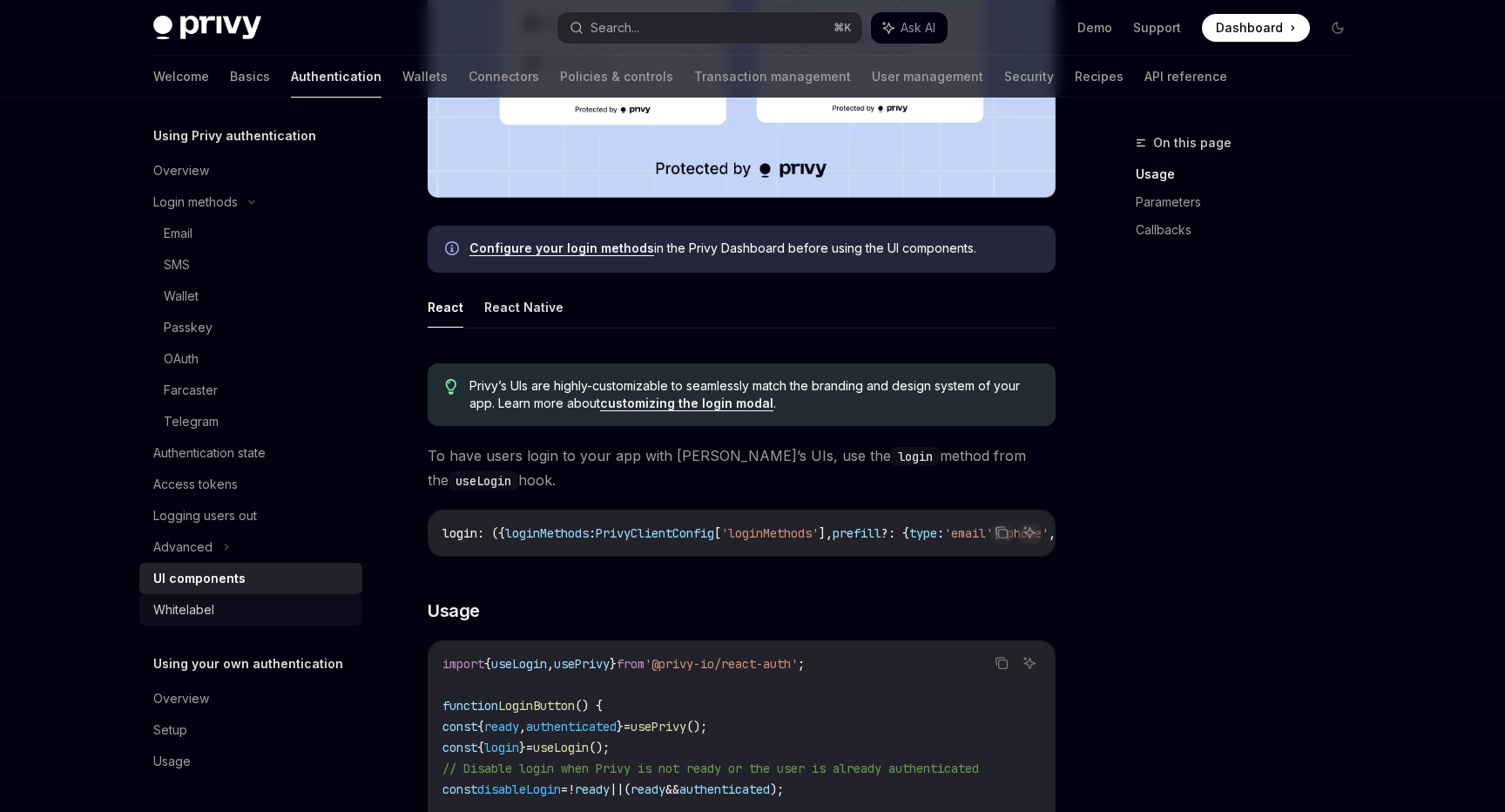
click at [211, 611] on div "Whitelabel" at bounding box center [184, 609] width 61 height 21
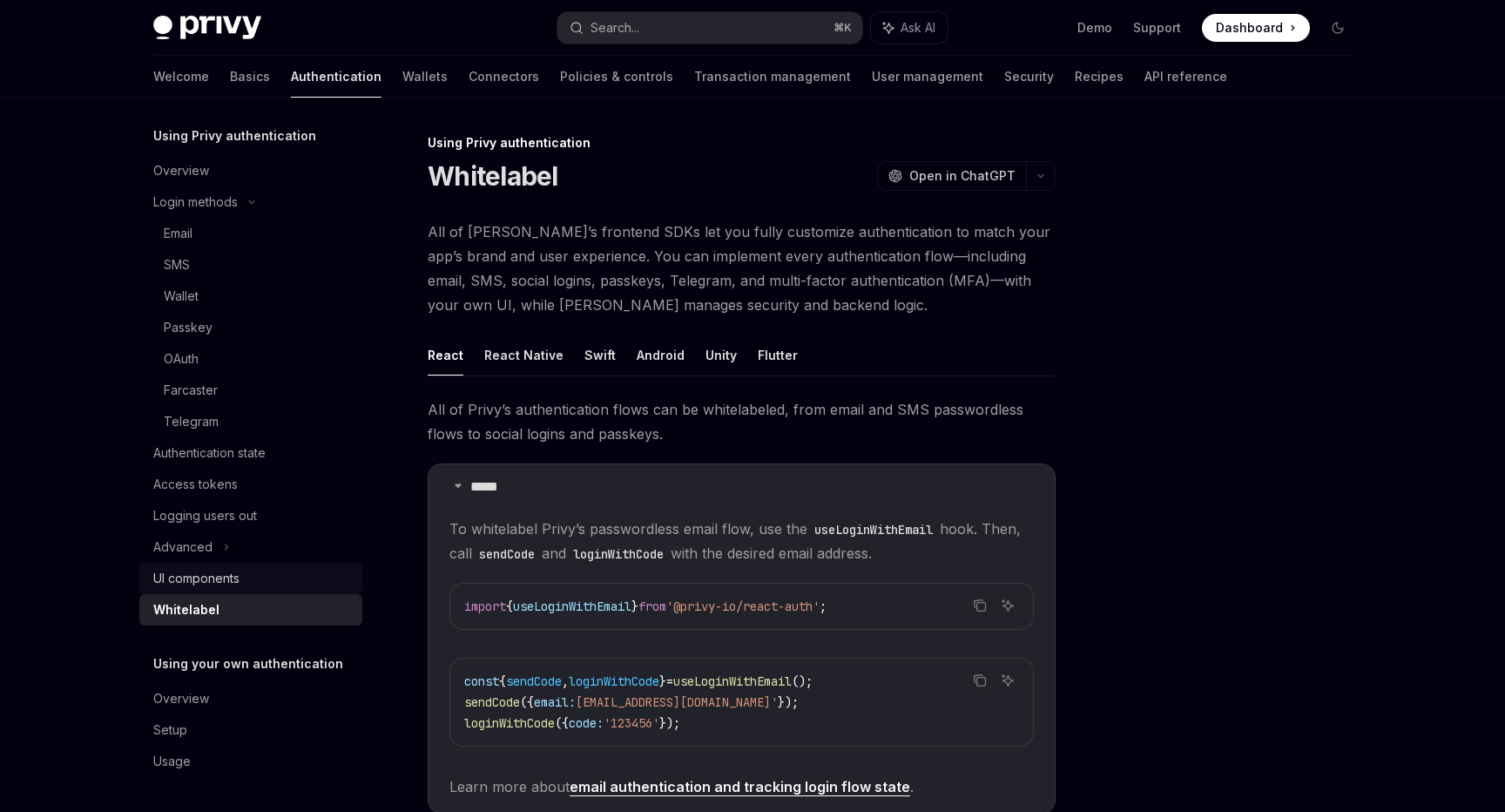
click at [237, 579] on div "UI components" at bounding box center [196, 577] width 86 height 21
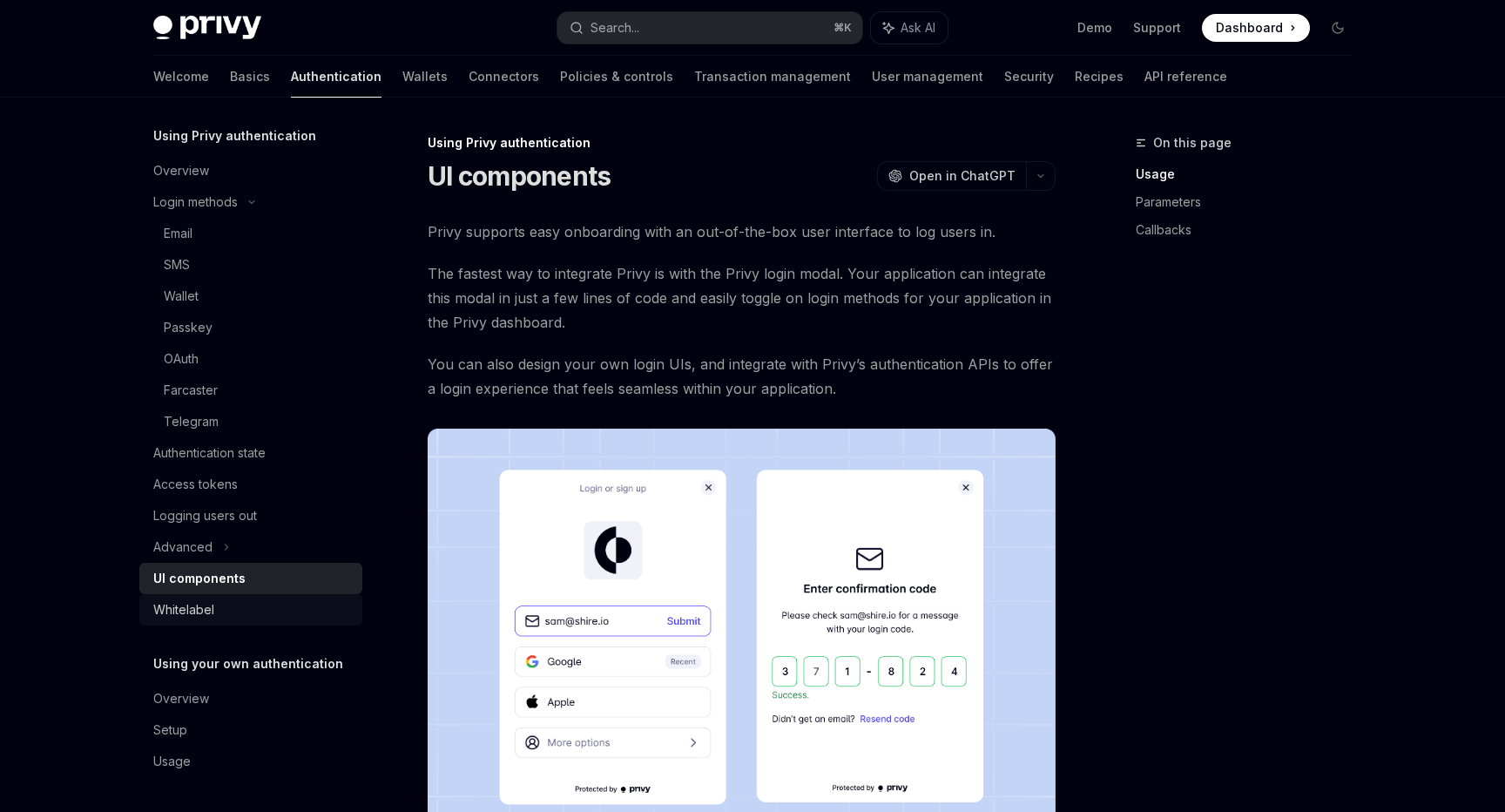
click at [238, 611] on div "Whitelabel" at bounding box center [252, 609] width 199 height 21
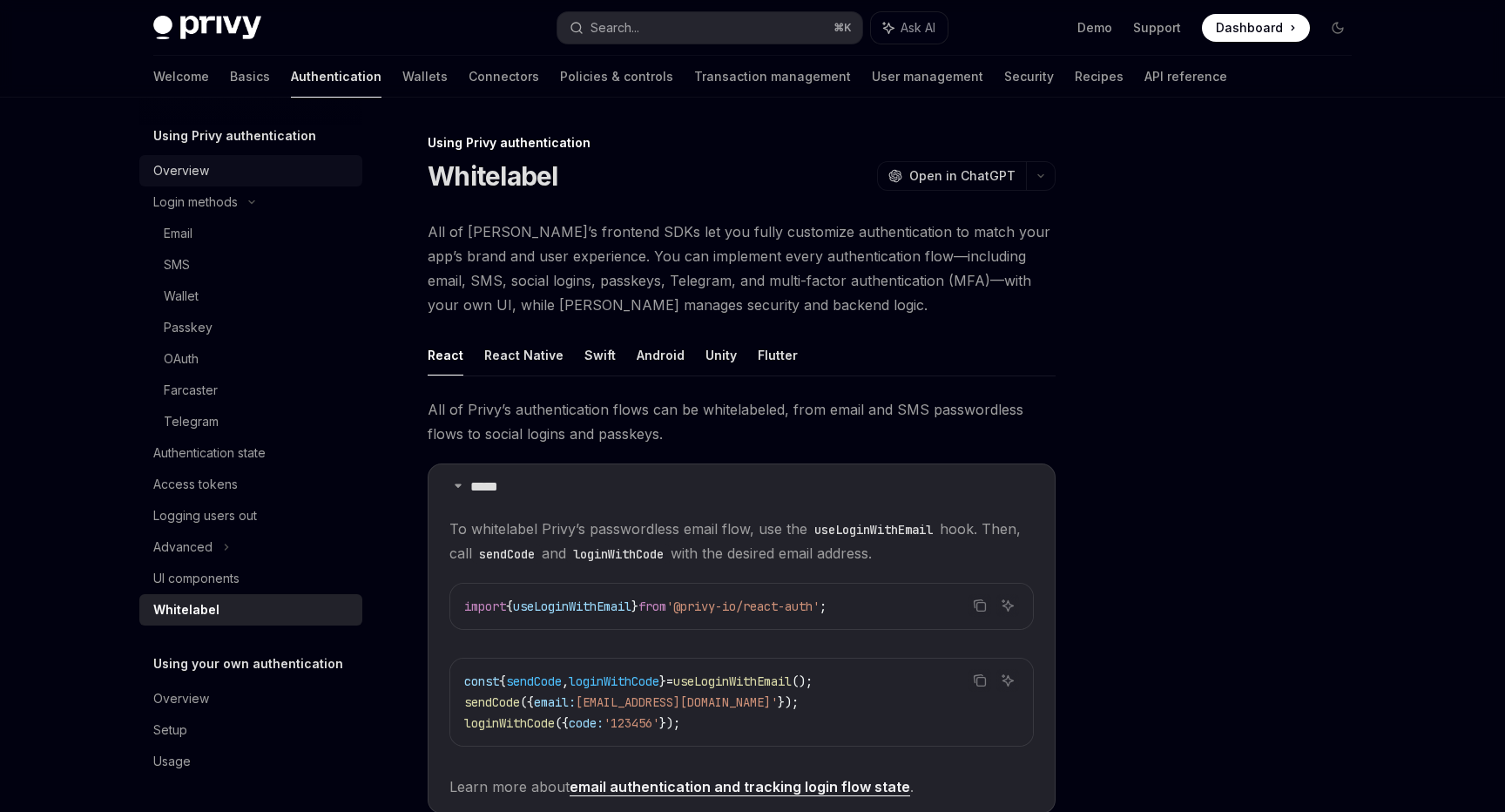
click at [235, 165] on div "Overview" at bounding box center [252, 170] width 199 height 21
type textarea "*"
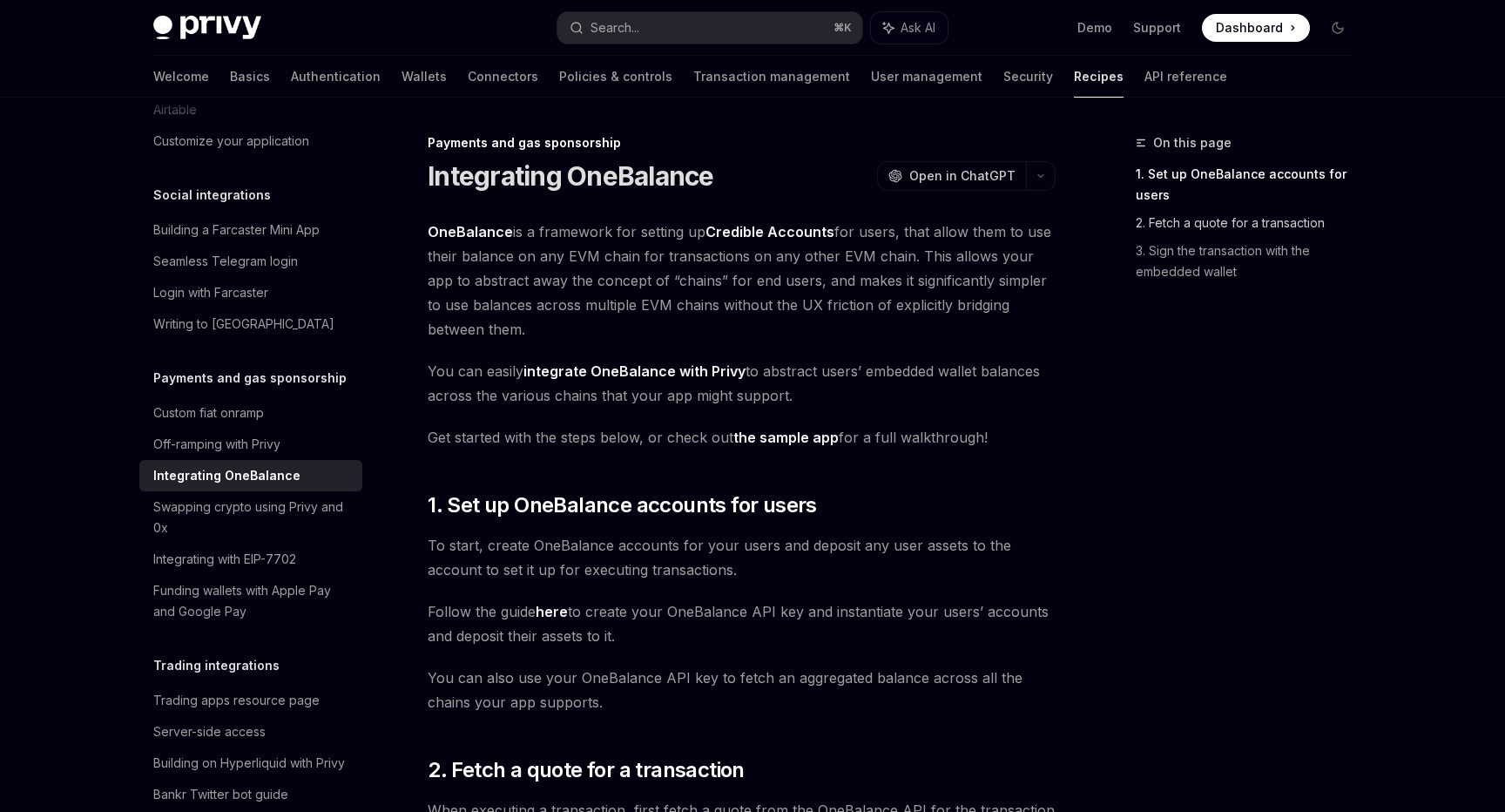
click at [1235, 226] on link "2. Fetch a quote for a transaction" at bounding box center [1251, 222] width 230 height 28
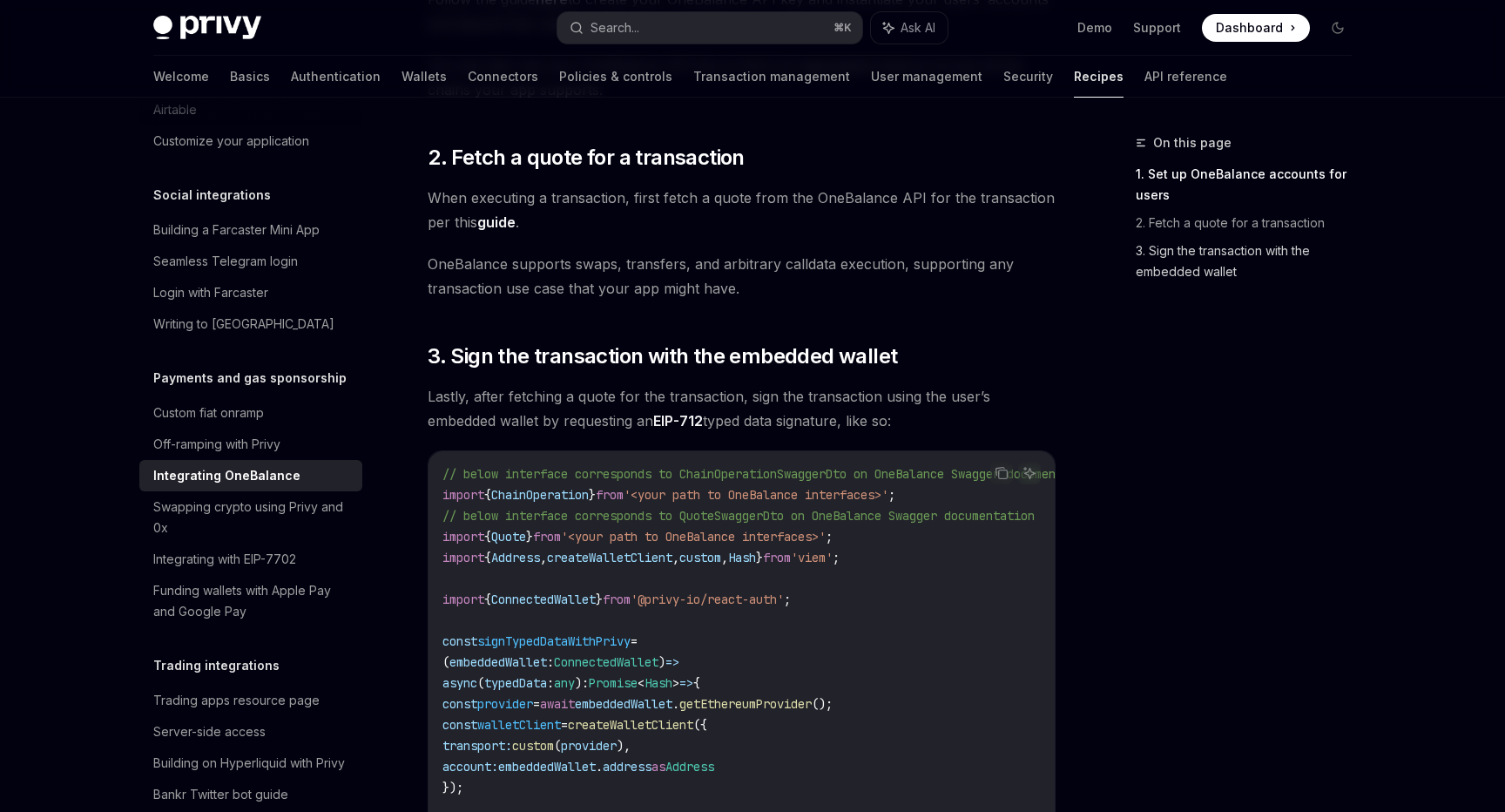
scroll to position [623, 0]
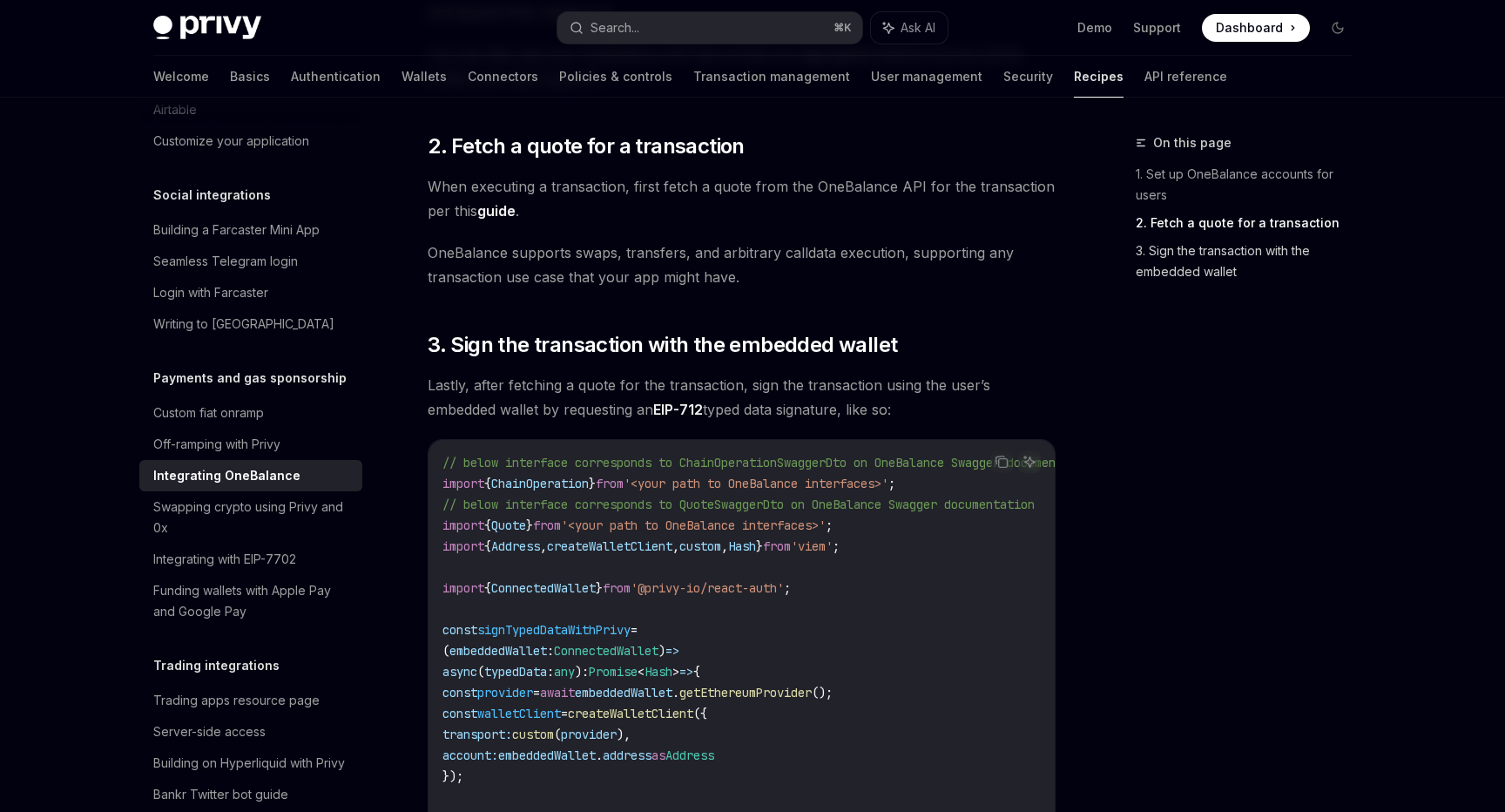
click at [1175, 255] on link "3. Sign the transaction with the embedded wallet" at bounding box center [1251, 261] width 230 height 49
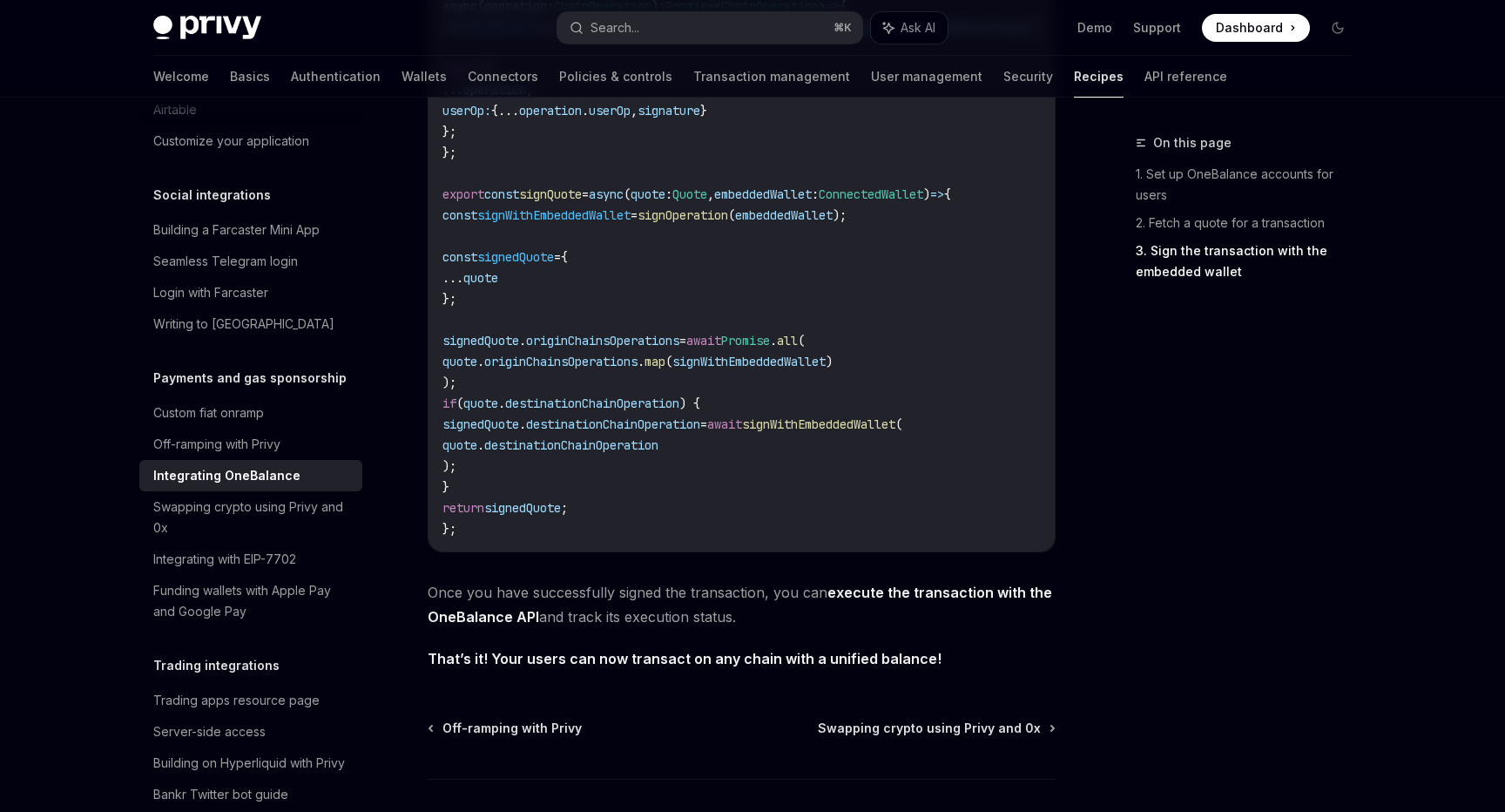
scroll to position [1550, 0]
